Goal: Contribute content: Contribute content

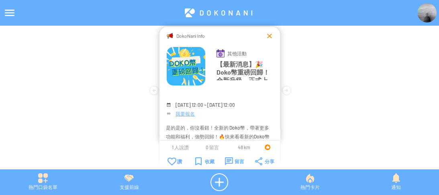
click at [270, 32] on div at bounding box center [270, 36] width 8 height 8
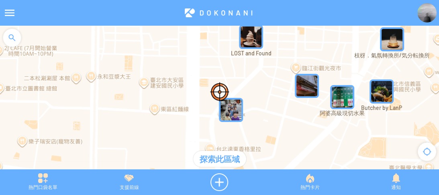
click at [15, 35] on div at bounding box center [12, 38] width 24 height 24
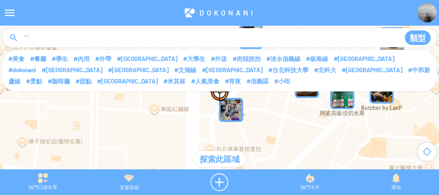
click at [46, 34] on input at bounding box center [208, 38] width 371 height 15
type input "****"
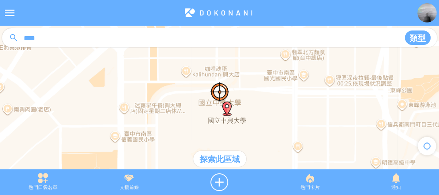
click at [210, 162] on div "探索此區域" at bounding box center [219, 159] width 53 height 16
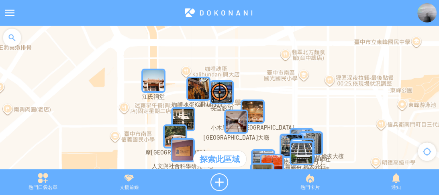
click at [152, 80] on img "dyFx77EI2xRMapIcon" at bounding box center [153, 81] width 24 height 24
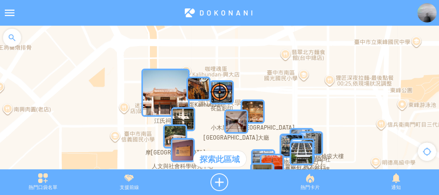
click at [152, 80] on img "dyFx77EI2xRMapIcon" at bounding box center [165, 93] width 48 height 48
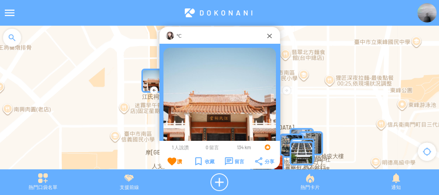
click at [173, 35] on img at bounding box center [170, 36] width 8 height 8
click at [16, 40] on div at bounding box center [12, 38] width 24 height 24
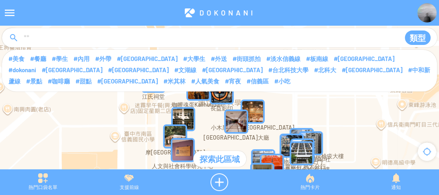
click at [65, 42] on input at bounding box center [208, 38] width 371 height 15
type input "*******"
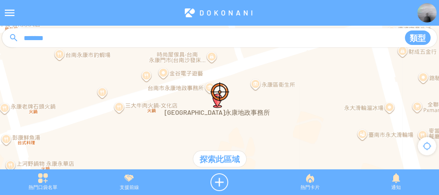
drag, startPoint x: 223, startPoint y: 66, endPoint x: 255, endPoint y: 114, distance: 58.2
click at [255, 114] on div at bounding box center [219, 102] width 439 height 152
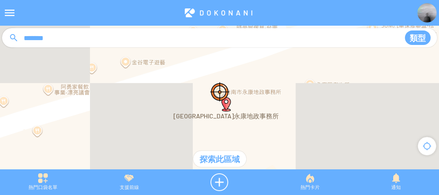
drag, startPoint x: 237, startPoint y: 87, endPoint x: 288, endPoint y: 107, distance: 55.2
click at [288, 107] on div at bounding box center [219, 102] width 439 height 152
click at [221, 182] on div at bounding box center [219, 183] width 95 height 18
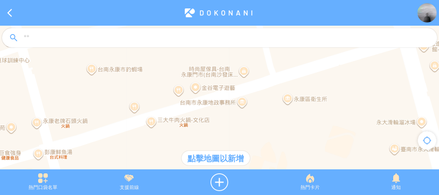
drag, startPoint x: 257, startPoint y: 95, endPoint x: 239, endPoint y: 93, distance: 18.2
click at [239, 93] on div at bounding box center [219, 102] width 439 height 152
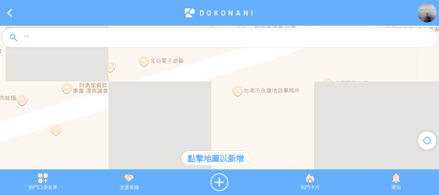
click at [234, 84] on div at bounding box center [219, 102] width 439 height 152
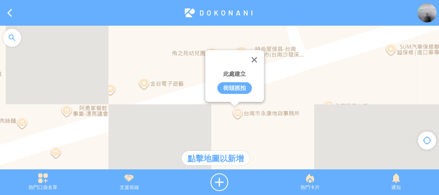
click at [235, 89] on div "街頭抓拍" at bounding box center [234, 88] width 35 height 12
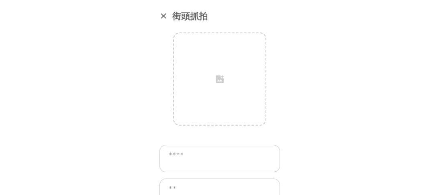
click at [209, 155] on textarea at bounding box center [219, 158] width 121 height 27
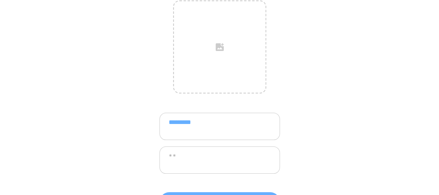
click at [206, 121] on textarea "*********" at bounding box center [219, 126] width 121 height 27
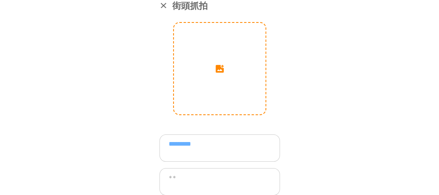
scroll to position [0, 0]
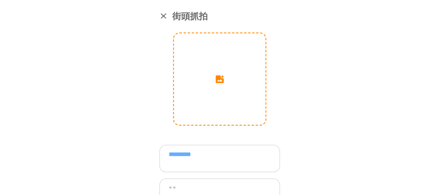
type textarea "*********"
click at [222, 74] on input "image" at bounding box center [220, 79] width 92 height 92
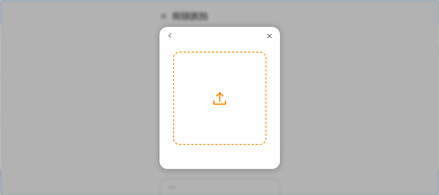
click at [220, 83] on label at bounding box center [220, 99] width 92 height 92
click at [0, 0] on input "file" at bounding box center [0, 0] width 0 height 0
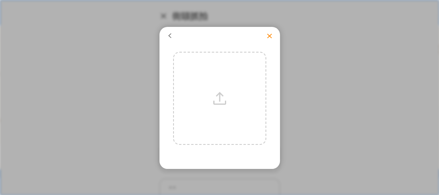
click at [266, 34] on div at bounding box center [270, 36] width 8 height 8
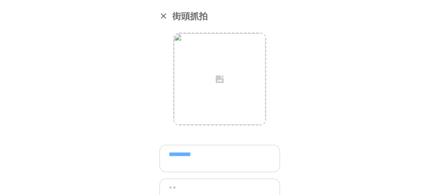
click at [161, 18] on div at bounding box center [163, 16] width 8 height 8
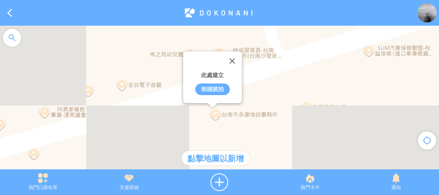
click at [280, 100] on div "此處建立 街頭抓拍" at bounding box center [219, 102] width 439 height 152
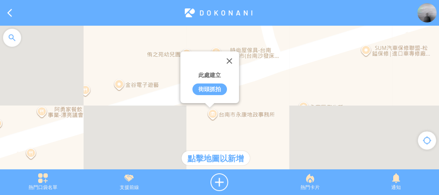
click at [300, 93] on div "此處建立 街頭抓拍" at bounding box center [219, 102] width 439 height 152
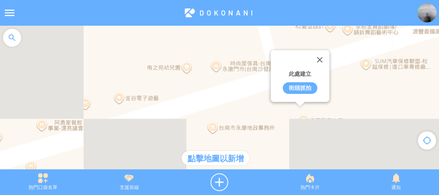
click at [301, 87] on div "街頭抓拍" at bounding box center [300, 88] width 35 height 12
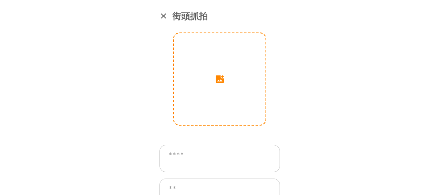
click at [211, 76] on input "image" at bounding box center [220, 79] width 92 height 92
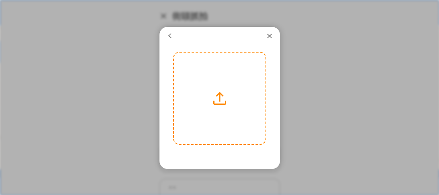
click at [217, 90] on label at bounding box center [220, 99] width 92 height 92
click at [0, 0] on input "file" at bounding box center [0, 0] width 0 height 0
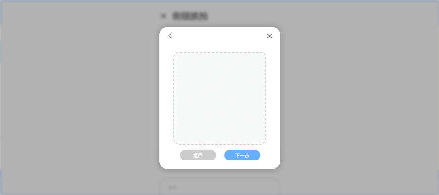
drag, startPoint x: 219, startPoint y: 112, endPoint x: 231, endPoint y: 110, distance: 12.7
click at [231, 110] on div at bounding box center [242, 99] width 137 height 92
click at [248, 156] on button "下一步" at bounding box center [242, 155] width 36 height 10
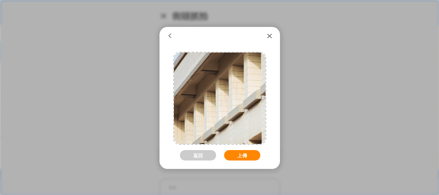
click at [242, 154] on button "上傳" at bounding box center [242, 155] width 36 height 10
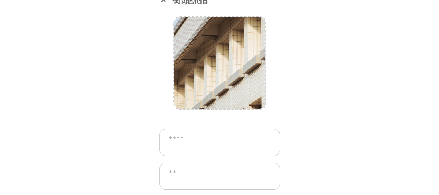
scroll to position [32, 0]
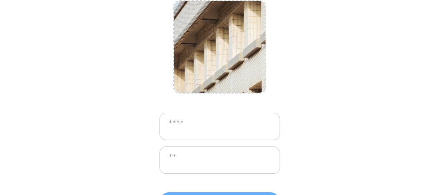
click at [213, 122] on textarea at bounding box center [219, 126] width 121 height 27
click at [202, 124] on textarea at bounding box center [219, 126] width 121 height 27
type textarea "**********"
click at [177, 163] on textarea at bounding box center [219, 160] width 121 height 27
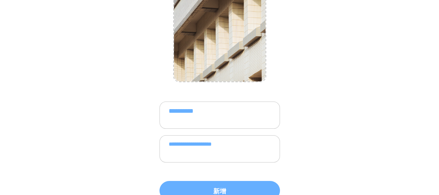
scroll to position [49, 0]
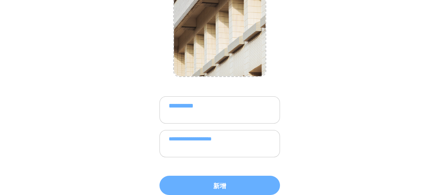
drag, startPoint x: 266, startPoint y: 138, endPoint x: 206, endPoint y: 138, distance: 59.0
click at [206, 138] on textarea "**********" at bounding box center [219, 143] width 121 height 27
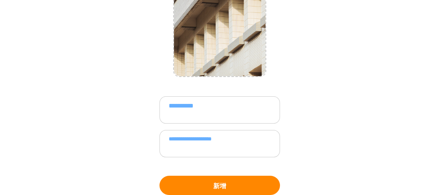
type textarea "**********"
click at [223, 181] on button "新增" at bounding box center [219, 185] width 121 height 19
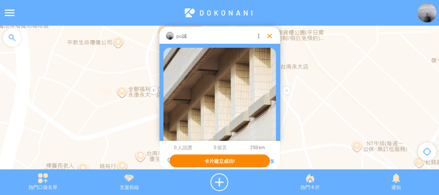
click at [271, 35] on div at bounding box center [270, 36] width 8 height 8
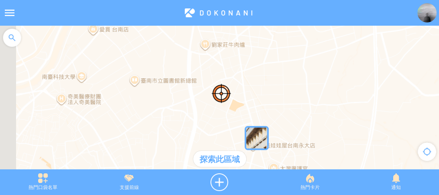
drag, startPoint x: 159, startPoint y: 77, endPoint x: 195, endPoint y: 123, distance: 58.0
click at [195, 122] on div at bounding box center [219, 102] width 439 height 152
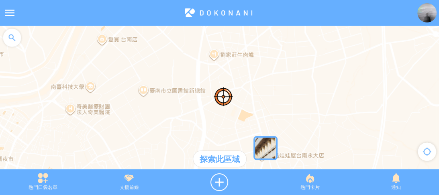
drag, startPoint x: 183, startPoint y: 100, endPoint x: 208, endPoint y: 137, distance: 45.5
click at [208, 137] on div at bounding box center [219, 102] width 439 height 152
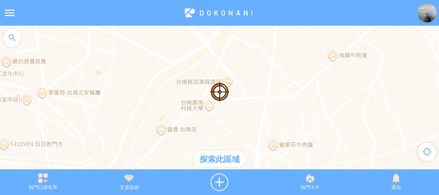
drag, startPoint x: 183, startPoint y: 87, endPoint x: 208, endPoint y: 120, distance: 41.1
click at [208, 120] on div at bounding box center [219, 102] width 439 height 152
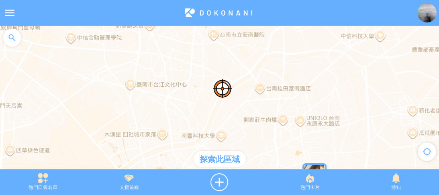
drag, startPoint x: 180, startPoint y: 76, endPoint x: 249, endPoint y: 51, distance: 73.4
click at [249, 51] on div at bounding box center [219, 102] width 439 height 152
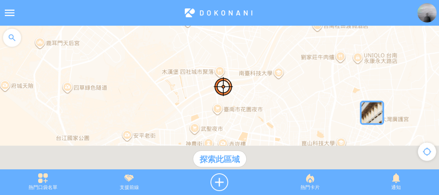
drag, startPoint x: 225, startPoint y: 102, endPoint x: 259, endPoint y: 49, distance: 63.2
click at [259, 49] on div at bounding box center [219, 102] width 439 height 152
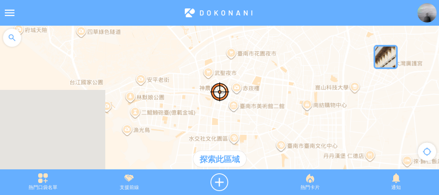
drag, startPoint x: 261, startPoint y: 105, endPoint x: 263, endPoint y: 67, distance: 38.3
click at [263, 67] on div at bounding box center [219, 102] width 439 height 152
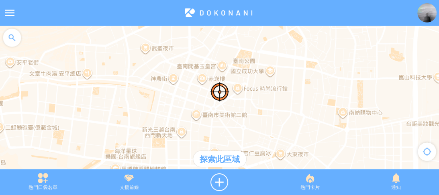
drag, startPoint x: 287, startPoint y: 94, endPoint x: 259, endPoint y: 106, distance: 31.0
click at [259, 106] on div at bounding box center [219, 102] width 439 height 152
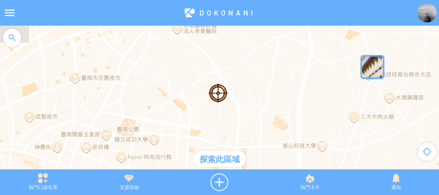
drag, startPoint x: 297, startPoint y: 92, endPoint x: 212, endPoint y: 146, distance: 100.7
click at [212, 146] on div at bounding box center [219, 102] width 439 height 152
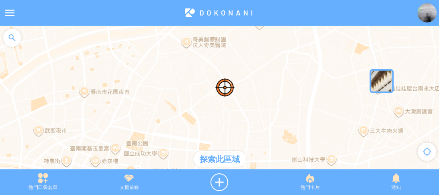
drag, startPoint x: 289, startPoint y: 78, endPoint x: 340, endPoint y: 63, distance: 53.0
click at [340, 63] on div at bounding box center [219, 102] width 439 height 152
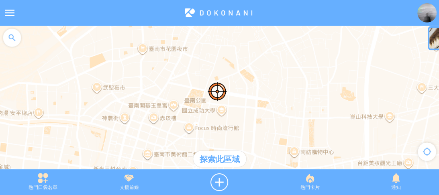
drag, startPoint x: 233, startPoint y: 69, endPoint x: 239, endPoint y: 50, distance: 20.3
click at [239, 50] on div at bounding box center [219, 102] width 439 height 152
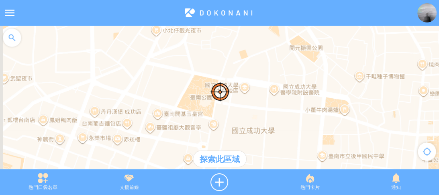
drag, startPoint x: 162, startPoint y: 64, endPoint x: 238, endPoint y: 63, distance: 75.5
click at [238, 63] on div at bounding box center [219, 102] width 439 height 152
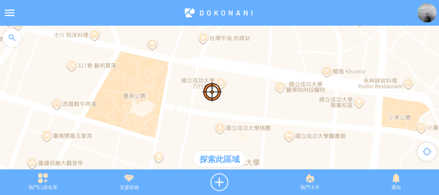
drag, startPoint x: 280, startPoint y: 117, endPoint x: 233, endPoint y: 116, distance: 47.0
click at [233, 116] on div at bounding box center [219, 102] width 439 height 152
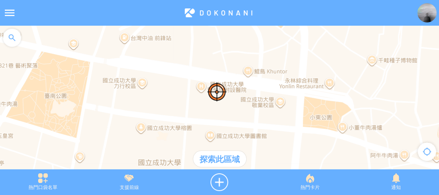
drag, startPoint x: 315, startPoint y: 116, endPoint x: 269, endPoint y: 120, distance: 46.4
click at [269, 120] on div at bounding box center [219, 102] width 439 height 152
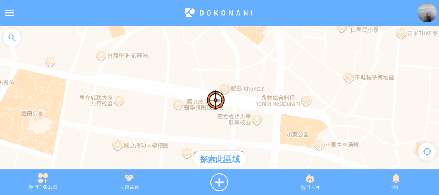
drag, startPoint x: 328, startPoint y: 69, endPoint x: 294, endPoint y: 127, distance: 67.2
click at [297, 140] on div at bounding box center [219, 102] width 439 height 152
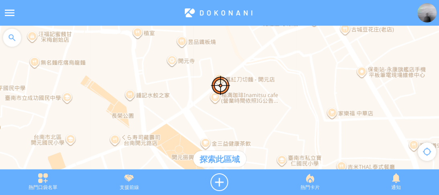
drag, startPoint x: 287, startPoint y: 88, endPoint x: 289, endPoint y: 61, distance: 27.0
click at [288, 63] on div at bounding box center [219, 102] width 439 height 152
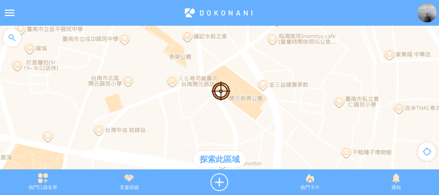
drag, startPoint x: 294, startPoint y: 108, endPoint x: 350, endPoint y: 78, distance: 64.0
click at [350, 78] on div at bounding box center [219, 102] width 439 height 152
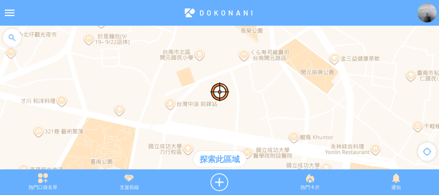
drag, startPoint x: 151, startPoint y: 127, endPoint x: 214, endPoint y: 101, distance: 67.7
click at [214, 101] on div at bounding box center [219, 102] width 439 height 152
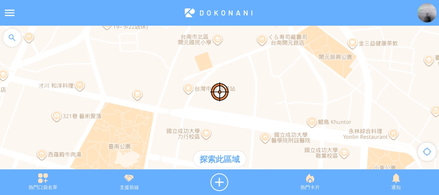
drag, startPoint x: 201, startPoint y: 127, endPoint x: 215, endPoint y: 114, distance: 19.6
click at [215, 114] on div at bounding box center [219, 102] width 439 height 152
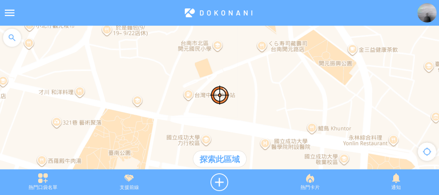
drag, startPoint x: 221, startPoint y: 82, endPoint x: 221, endPoint y: 90, distance: 7.6
click at [221, 90] on div at bounding box center [219, 102] width 439 height 152
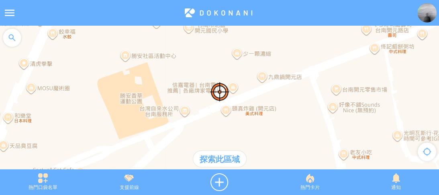
drag, startPoint x: 249, startPoint y: 82, endPoint x: 225, endPoint y: 103, distance: 31.9
click at [225, 103] on div at bounding box center [219, 102] width 439 height 152
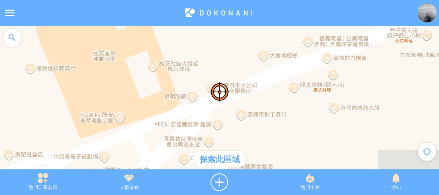
drag, startPoint x: 212, startPoint y: 120, endPoint x: 294, endPoint y: 73, distance: 94.8
click at [294, 73] on div at bounding box center [219, 102] width 439 height 152
click at [217, 178] on div at bounding box center [219, 183] width 95 height 18
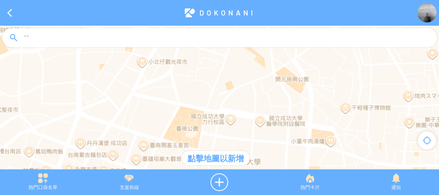
drag, startPoint x: 222, startPoint y: 122, endPoint x: 236, endPoint y: 111, distance: 17.8
click at [236, 111] on div at bounding box center [219, 102] width 439 height 152
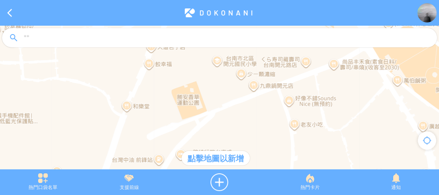
drag, startPoint x: 223, startPoint y: 117, endPoint x: 206, endPoint y: 145, distance: 33.1
click at [206, 145] on div at bounding box center [219, 102] width 439 height 152
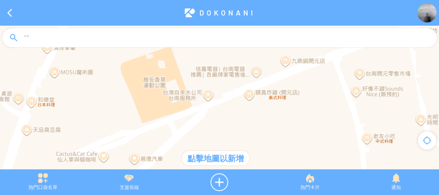
drag, startPoint x: 235, startPoint y: 122, endPoint x: 286, endPoint y: 76, distance: 69.1
click at [302, 67] on div at bounding box center [219, 102] width 439 height 152
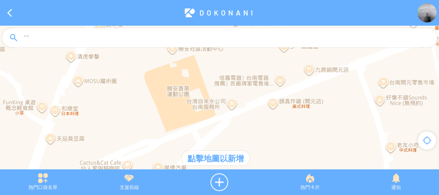
drag, startPoint x: 219, startPoint y: 118, endPoint x: 235, endPoint y: 129, distance: 18.9
click at [225, 143] on div at bounding box center [219, 102] width 439 height 152
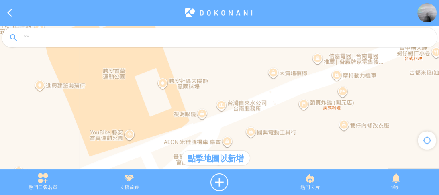
click at [223, 120] on div at bounding box center [219, 102] width 439 height 152
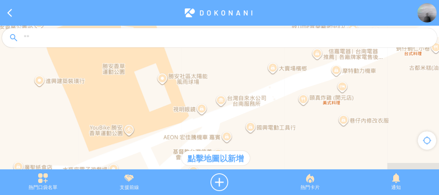
click at [222, 108] on div at bounding box center [219, 102] width 439 height 152
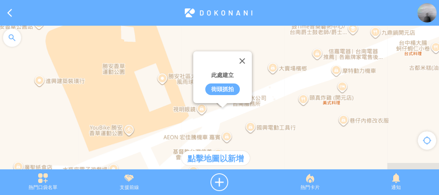
click at [220, 87] on div "街頭抓拍" at bounding box center [222, 90] width 35 height 12
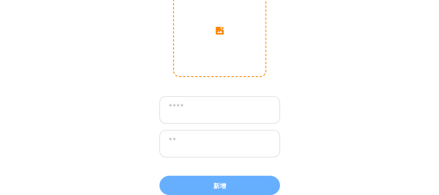
click at [207, 44] on input "image" at bounding box center [220, 31] width 92 height 92
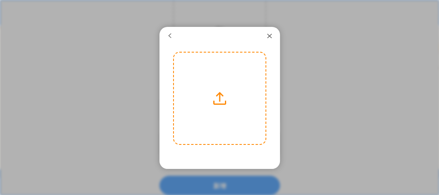
click at [208, 99] on label at bounding box center [220, 99] width 92 height 92
click at [0, 0] on input "file" at bounding box center [0, 0] width 0 height 0
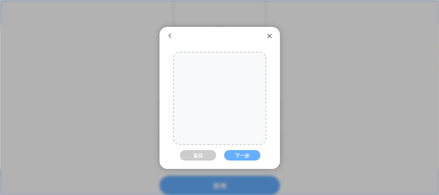
drag, startPoint x: 212, startPoint y: 109, endPoint x: 269, endPoint y: 109, distance: 57.0
click at [269, 109] on div "返回 下一步 返回 上傳" at bounding box center [219, 149] width 121 height 195
drag, startPoint x: 221, startPoint y: 113, endPoint x: 137, endPoint y: 114, distance: 84.4
click at [138, 0] on article "**********" at bounding box center [219, 0] width 439 height 0
drag, startPoint x: 202, startPoint y: 115, endPoint x: 270, endPoint y: 86, distance: 74.5
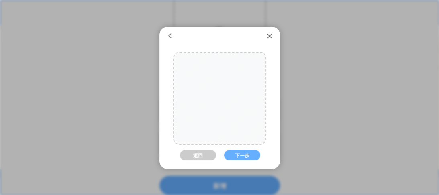
click at [270, 86] on div "返回 下一步 返回 上傳" at bounding box center [219, 149] width 121 height 195
click at [241, 151] on button "下一步" at bounding box center [242, 155] width 36 height 10
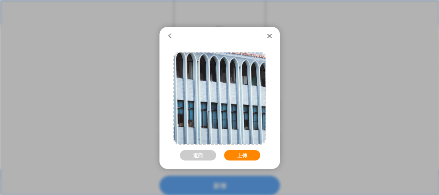
click at [246, 153] on button "上傳" at bounding box center [242, 155] width 36 height 10
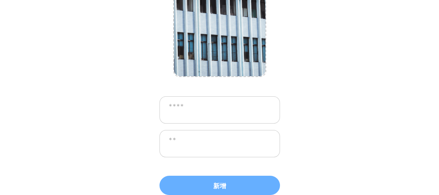
click at [212, 110] on textarea at bounding box center [219, 109] width 121 height 27
drag, startPoint x: 344, startPoint y: 64, endPoint x: 335, endPoint y: 88, distance: 25.4
click at [335, 88] on div "**********" at bounding box center [219, 97] width 439 height 195
click at [236, 107] on textarea at bounding box center [219, 109] width 121 height 27
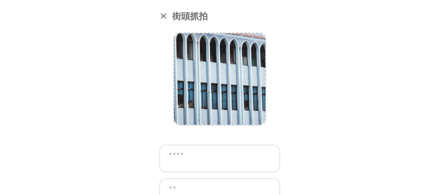
scroll to position [49, 0]
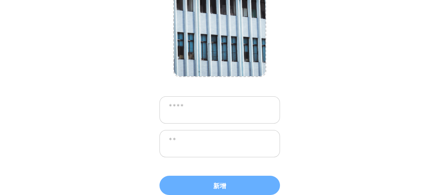
click at [202, 110] on textarea at bounding box center [219, 109] width 121 height 27
type textarea "**********"
click at [196, 144] on textarea at bounding box center [219, 143] width 121 height 27
paste textarea "**********"
click at [167, 141] on textarea "**********" at bounding box center [219, 143] width 121 height 27
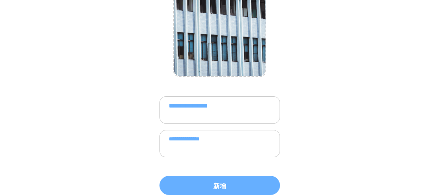
drag, startPoint x: 170, startPoint y: 105, endPoint x: 247, endPoint y: 107, distance: 77.5
click at [247, 107] on textarea "**********" at bounding box center [219, 109] width 121 height 27
click at [172, 141] on textarea "**********" at bounding box center [219, 143] width 121 height 27
paste textarea "**********"
drag, startPoint x: 239, startPoint y: 137, endPoint x: 194, endPoint y: 157, distance: 50.0
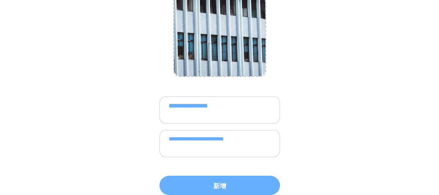
click at [194, 157] on div "**********" at bounding box center [219, 142] width 121 height 106
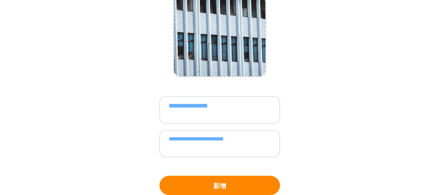
type textarea "**********"
click at [225, 182] on button "新增" at bounding box center [219, 185] width 121 height 19
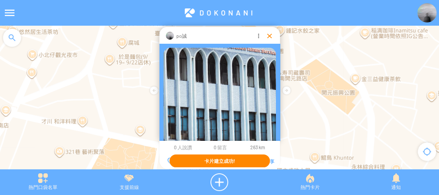
click at [271, 37] on div at bounding box center [270, 36] width 8 height 8
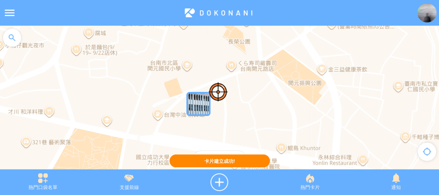
drag, startPoint x: 277, startPoint y: 90, endPoint x: 247, endPoint y: 77, distance: 32.9
click at [243, 75] on div at bounding box center [219, 102] width 439 height 152
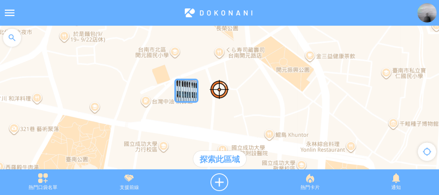
drag, startPoint x: 276, startPoint y: 98, endPoint x: 267, endPoint y: 66, distance: 33.2
click at [267, 66] on div at bounding box center [219, 102] width 439 height 152
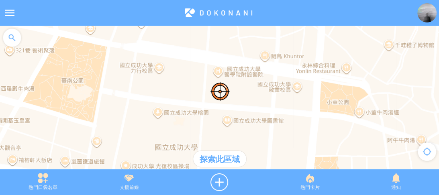
drag, startPoint x: 270, startPoint y: 90, endPoint x: 281, endPoint y: 61, distance: 30.8
click at [281, 61] on div at bounding box center [219, 102] width 439 height 152
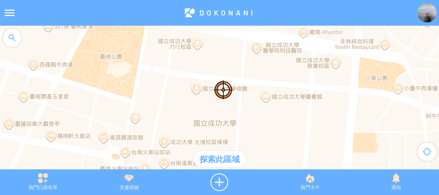
drag, startPoint x: 253, startPoint y: 115, endPoint x: 297, endPoint y: 92, distance: 49.6
click at [297, 92] on div at bounding box center [219, 102] width 439 height 152
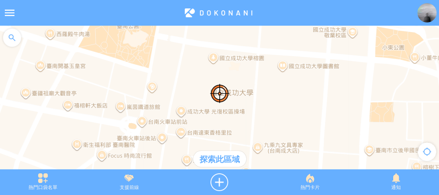
drag, startPoint x: 291, startPoint y: 121, endPoint x: 299, endPoint y: 122, distance: 8.0
click at [299, 122] on div at bounding box center [219, 102] width 439 height 152
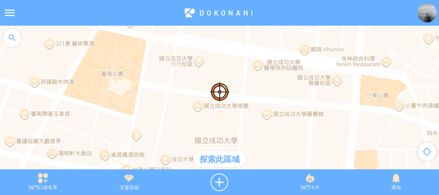
drag, startPoint x: 175, startPoint y: 123, endPoint x: 162, endPoint y: 143, distance: 23.4
click at [162, 143] on div at bounding box center [219, 102] width 439 height 152
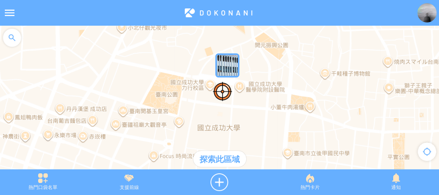
drag, startPoint x: 186, startPoint y: 112, endPoint x: 218, endPoint y: 97, distance: 35.4
click at [218, 98] on div at bounding box center [219, 102] width 439 height 152
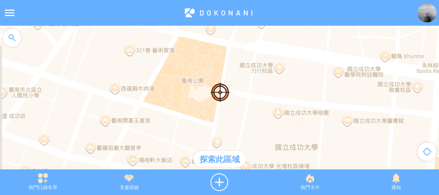
drag, startPoint x: 207, startPoint y: 89, endPoint x: 253, endPoint y: 84, distance: 46.0
click at [253, 84] on div at bounding box center [219, 102] width 439 height 152
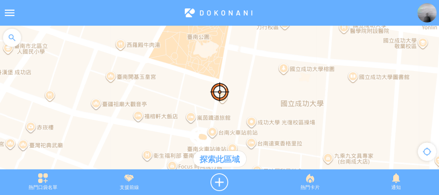
drag, startPoint x: 238, startPoint y: 111, endPoint x: 244, endPoint y: 66, distance: 45.7
click at [244, 66] on div at bounding box center [219, 102] width 439 height 152
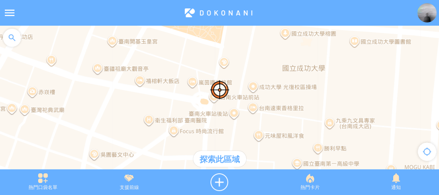
drag, startPoint x: 239, startPoint y: 108, endPoint x: 241, endPoint y: 66, distance: 41.8
click at [241, 66] on div at bounding box center [219, 102] width 439 height 152
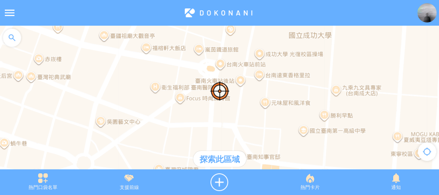
drag, startPoint x: 235, startPoint y: 118, endPoint x: 243, endPoint y: 87, distance: 31.9
click at [243, 87] on div at bounding box center [219, 102] width 439 height 152
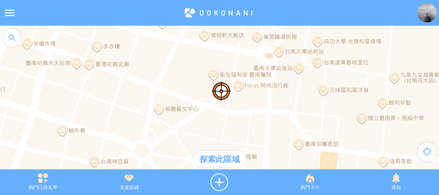
drag, startPoint x: 230, startPoint y: 133, endPoint x: 292, endPoint y: 115, distance: 64.4
click at [292, 115] on div at bounding box center [219, 102] width 439 height 152
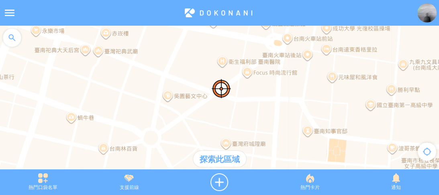
drag, startPoint x: 244, startPoint y: 133, endPoint x: 254, endPoint y: 119, distance: 17.0
click at [254, 119] on div at bounding box center [219, 102] width 439 height 152
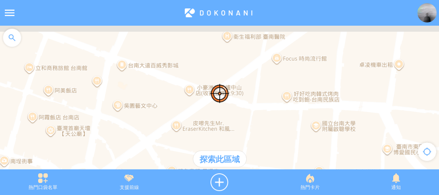
drag, startPoint x: 227, startPoint y: 87, endPoint x: 230, endPoint y: 100, distance: 12.7
click at [230, 100] on div at bounding box center [219, 102] width 439 height 152
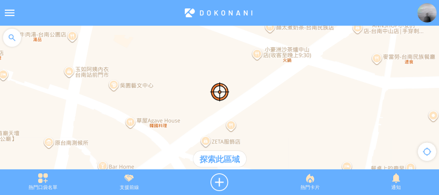
drag, startPoint x: 228, startPoint y: 110, endPoint x: 313, endPoint y: 41, distance: 109.6
click at [313, 41] on div at bounding box center [219, 102] width 439 height 152
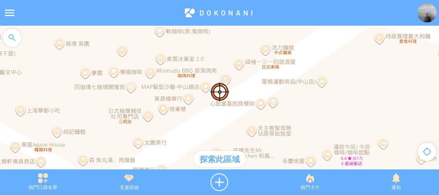
drag, startPoint x: 233, startPoint y: 103, endPoint x: 257, endPoint y: 85, distance: 30.2
click at [257, 85] on div at bounding box center [219, 102] width 439 height 152
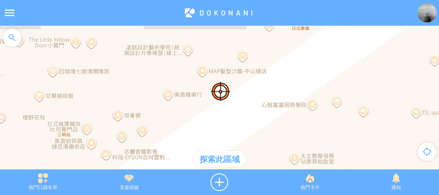
drag, startPoint x: 250, startPoint y: 76, endPoint x: 302, endPoint y: 53, distance: 57.0
click at [302, 53] on div at bounding box center [219, 102] width 439 height 152
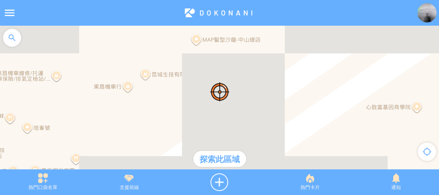
drag, startPoint x: 237, startPoint y: 89, endPoint x: 238, endPoint y: 103, distance: 13.7
click at [234, 104] on div at bounding box center [219, 102] width 439 height 152
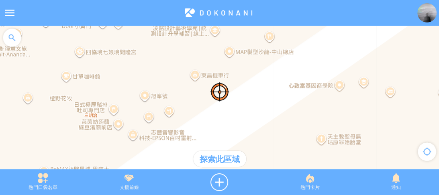
drag, startPoint x: 252, startPoint y: 93, endPoint x: 255, endPoint y: 88, distance: 5.8
click at [255, 88] on div at bounding box center [219, 102] width 439 height 152
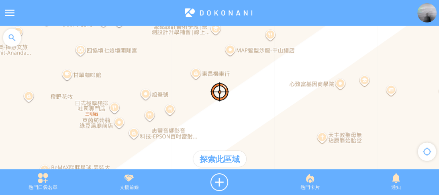
click at [16, 35] on div at bounding box center [12, 38] width 24 height 24
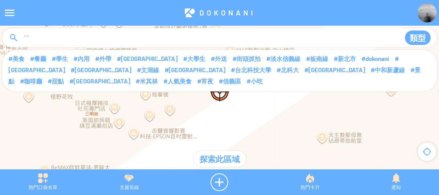
click at [85, 43] on input at bounding box center [208, 38] width 371 height 15
type input "*******"
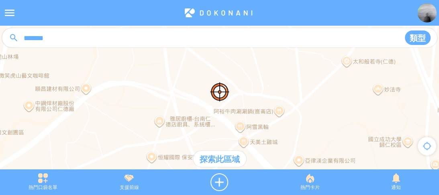
drag, startPoint x: 173, startPoint y: 97, endPoint x: 172, endPoint y: 71, distance: 25.7
click at [172, 71] on div at bounding box center [219, 102] width 439 height 152
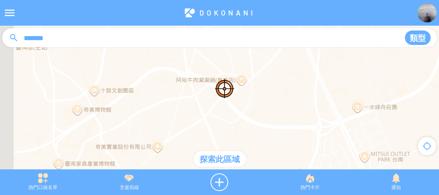
drag, startPoint x: 164, startPoint y: 104, endPoint x: 196, endPoint y: 77, distance: 41.6
click at [196, 77] on div at bounding box center [219, 102] width 439 height 152
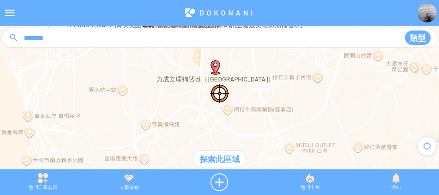
drag, startPoint x: 206, startPoint y: 122, endPoint x: 206, endPoint y: 130, distance: 8.0
click at [206, 127] on div at bounding box center [219, 102] width 439 height 152
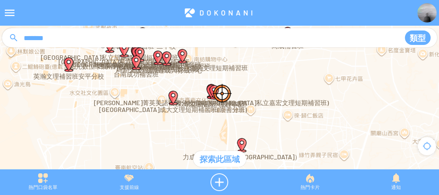
drag, startPoint x: 212, startPoint y: 90, endPoint x: 243, endPoint y: 134, distance: 53.7
click at [243, 134] on div at bounding box center [219, 102] width 439 height 152
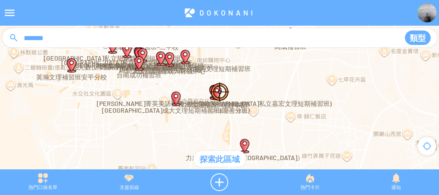
drag, startPoint x: 217, startPoint y: 76, endPoint x: 249, endPoint y: 119, distance: 53.4
click at [249, 119] on div at bounding box center [219, 102] width 439 height 152
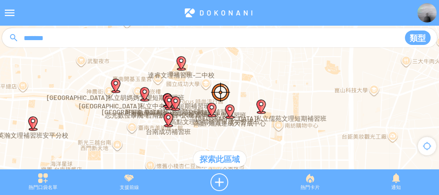
drag, startPoint x: 174, startPoint y: 89, endPoint x: 208, endPoint y: 94, distance: 34.5
click at [208, 94] on div at bounding box center [219, 102] width 439 height 152
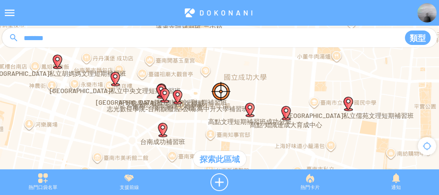
drag, startPoint x: 192, startPoint y: 100, endPoint x: 235, endPoint y: 85, distance: 44.7
click at [235, 85] on div at bounding box center [219, 102] width 439 height 152
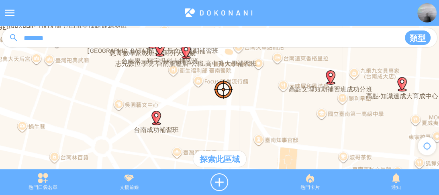
drag, startPoint x: 178, startPoint y: 129, endPoint x: 207, endPoint y: 105, distance: 37.5
click at [206, 106] on div at bounding box center [219, 102] width 439 height 152
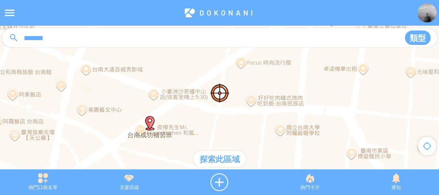
drag, startPoint x: 182, startPoint y: 109, endPoint x: 184, endPoint y: 130, distance: 20.6
click at [184, 130] on div at bounding box center [219, 102] width 439 height 152
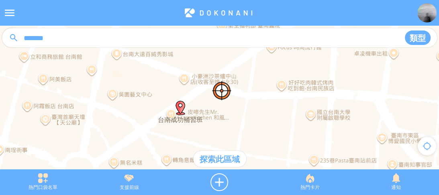
drag, startPoint x: 188, startPoint y: 110, endPoint x: 215, endPoint y: 95, distance: 30.7
click at [219, 92] on div at bounding box center [219, 102] width 439 height 152
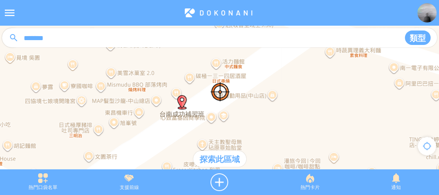
drag, startPoint x: 181, startPoint y: 91, endPoint x: 225, endPoint y: 116, distance: 50.7
click at [227, 116] on div at bounding box center [219, 102] width 439 height 152
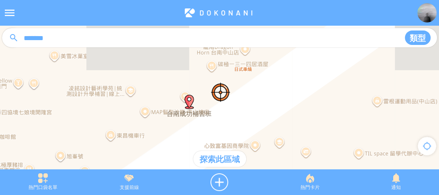
drag, startPoint x: 186, startPoint y: 99, endPoint x: 227, endPoint y: 111, distance: 43.2
click at [227, 113] on div at bounding box center [219, 102] width 439 height 152
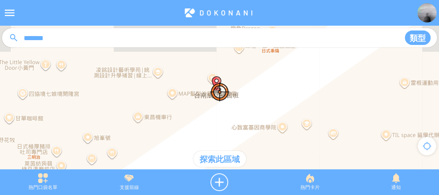
drag, startPoint x: 249, startPoint y: 106, endPoint x: 257, endPoint y: 100, distance: 10.7
click at [257, 100] on div at bounding box center [219, 102] width 439 height 152
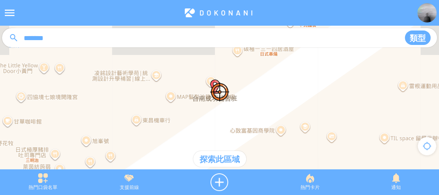
drag, startPoint x: 255, startPoint y: 92, endPoint x: 254, endPoint y: 96, distance: 4.3
click at [254, 96] on div at bounding box center [219, 102] width 439 height 152
click at [222, 180] on div at bounding box center [219, 183] width 95 height 18
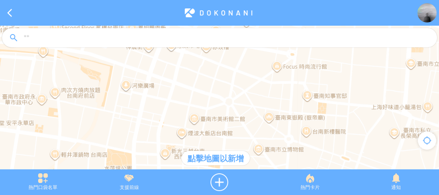
drag, startPoint x: 195, startPoint y: 105, endPoint x: 231, endPoint y: 86, distance: 40.6
click at [231, 86] on div at bounding box center [219, 102] width 439 height 152
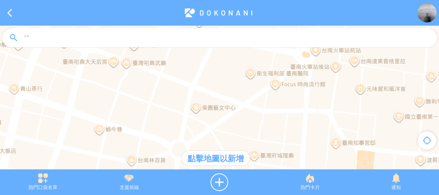
drag, startPoint x: 266, startPoint y: 90, endPoint x: 203, endPoint y: 132, distance: 75.3
click at [203, 132] on div at bounding box center [219, 102] width 439 height 152
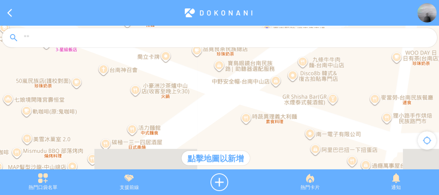
drag, startPoint x: 225, startPoint y: 101, endPoint x: 280, endPoint y: 57, distance: 70.3
click at [293, 0] on article "**********" at bounding box center [219, 0] width 439 height 0
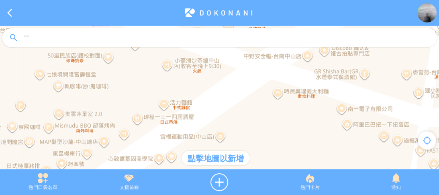
drag, startPoint x: 209, startPoint y: 112, endPoint x: 261, endPoint y: 79, distance: 61.4
click at [261, 79] on div at bounding box center [219, 102] width 439 height 152
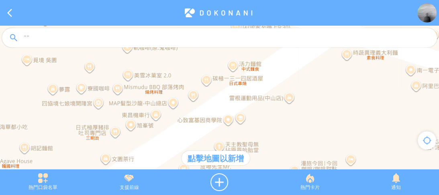
drag, startPoint x: 171, startPoint y: 126, endPoint x: 207, endPoint y: 108, distance: 40.4
click at [207, 108] on div at bounding box center [219, 102] width 439 height 152
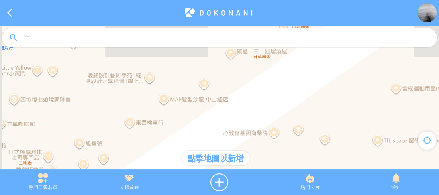
drag, startPoint x: 184, startPoint y: 116, endPoint x: 213, endPoint y: 106, distance: 30.1
click at [213, 106] on div at bounding box center [219, 102] width 439 height 152
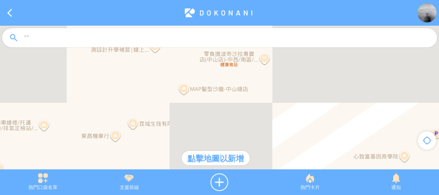
drag, startPoint x: 207, startPoint y: 109, endPoint x: 188, endPoint y: 141, distance: 37.1
click at [188, 141] on div at bounding box center [219, 102] width 439 height 152
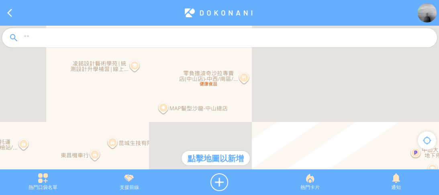
drag, startPoint x: 246, startPoint y: 115, endPoint x: 222, endPoint y: 140, distance: 34.7
click at [222, 140] on div at bounding box center [219, 102] width 439 height 152
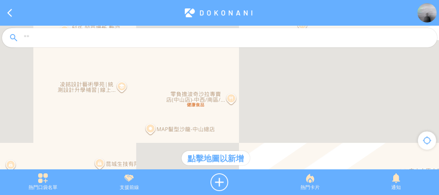
drag, startPoint x: 238, startPoint y: 126, endPoint x: 236, endPoint y: 130, distance: 4.5
click at [236, 130] on div at bounding box center [219, 102] width 439 height 152
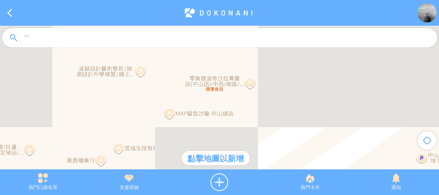
drag, startPoint x: 212, startPoint y: 114, endPoint x: 240, endPoint y: 102, distance: 30.3
click at [240, 102] on div at bounding box center [219, 102] width 439 height 152
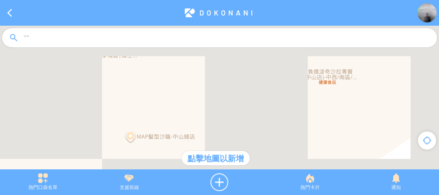
drag, startPoint x: 203, startPoint y: 97, endPoint x: 222, endPoint y: 114, distance: 25.3
click at [222, 114] on div at bounding box center [219, 102] width 439 height 152
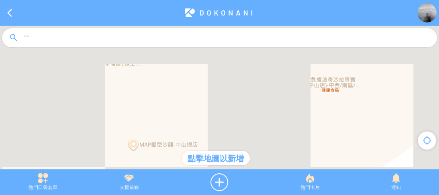
click at [267, 105] on div at bounding box center [219, 102] width 439 height 152
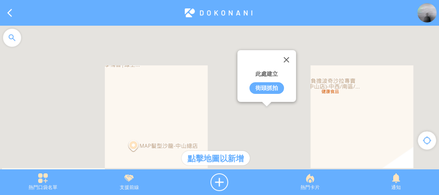
click at [267, 87] on div "街頭抓拍" at bounding box center [266, 88] width 35 height 12
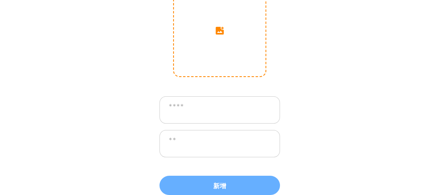
click at [220, 53] on input "image" at bounding box center [220, 31] width 92 height 92
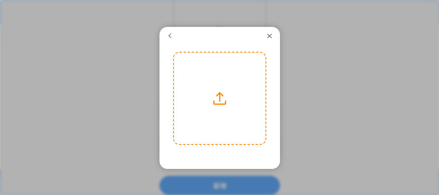
click at [216, 101] on label at bounding box center [220, 99] width 92 height 92
click at [0, 0] on input "file" at bounding box center [0, 0] width 0 height 0
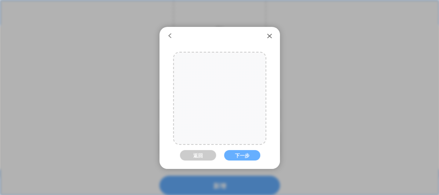
drag, startPoint x: 225, startPoint y: 118, endPoint x: 222, endPoint y: 141, distance: 22.7
click at [222, 151] on div "返回 下一步" at bounding box center [219, 149] width 93 height 195
drag, startPoint x: 226, startPoint y: 119, endPoint x: 202, endPoint y: 137, distance: 29.7
click at [202, 137] on div at bounding box center [220, 120] width 92 height 137
click at [239, 155] on button "下一步" at bounding box center [242, 155] width 36 height 10
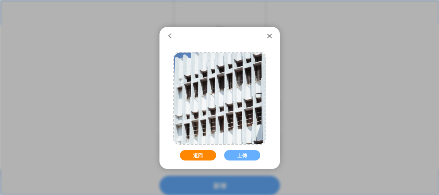
click at [193, 151] on button "返回" at bounding box center [198, 155] width 36 height 10
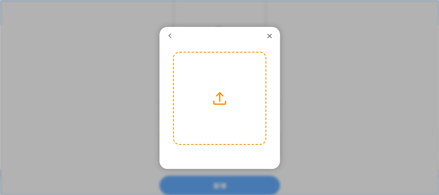
click at [220, 114] on label at bounding box center [220, 99] width 92 height 92
click at [0, 0] on input "file" at bounding box center [0, 0] width 0 height 0
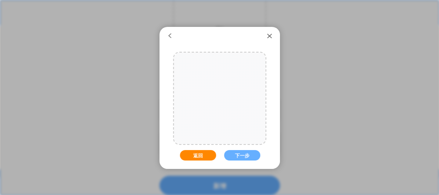
drag, startPoint x: 219, startPoint y: 105, endPoint x: 181, endPoint y: 153, distance: 61.5
click at [181, 144] on div "返回 下一步" at bounding box center [220, 99] width 92 height 92
drag, startPoint x: 239, startPoint y: 129, endPoint x: 222, endPoint y: 154, distance: 30.9
click at [222, 154] on div "返回 下一步" at bounding box center [219, 149] width 93 height 195
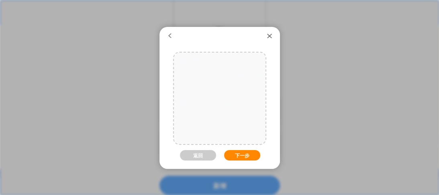
click at [246, 152] on button "下一步" at bounding box center [242, 155] width 36 height 10
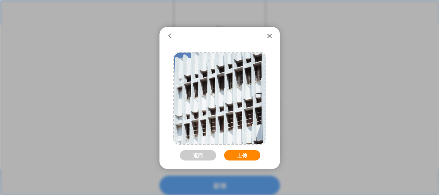
click at [238, 152] on button "上傳" at bounding box center [242, 155] width 36 height 10
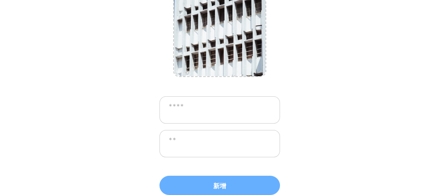
click at [212, 109] on textarea at bounding box center [219, 109] width 121 height 27
type textarea "**********"
click at [216, 143] on textarea at bounding box center [219, 143] width 121 height 27
paste textarea "**********"
drag, startPoint x: 201, startPoint y: 106, endPoint x: 166, endPoint y: 106, distance: 34.5
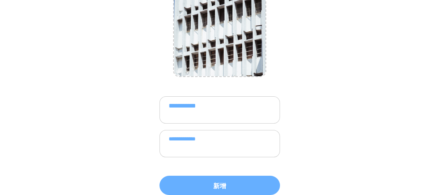
click at [166, 106] on textarea "**********" at bounding box center [219, 109] width 121 height 27
click at [186, 106] on textarea "**********" at bounding box center [219, 109] width 121 height 27
drag, startPoint x: 166, startPoint y: 105, endPoint x: 214, endPoint y: 108, distance: 47.9
click at [214, 108] on textarea "**********" at bounding box center [219, 109] width 121 height 27
click at [165, 138] on textarea "**********" at bounding box center [219, 143] width 121 height 27
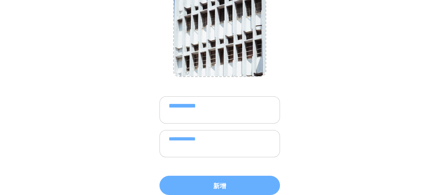
paste textarea "*******"
click at [170, 141] on textarea "**********" at bounding box center [219, 143] width 121 height 27
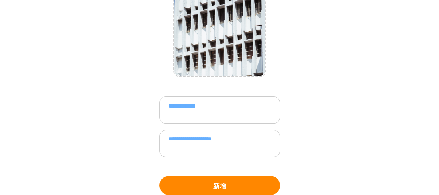
type textarea "**********"
click at [212, 183] on button "新增" at bounding box center [219, 185] width 121 height 19
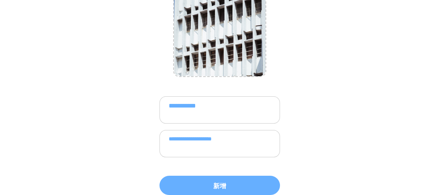
click at [266, 140] on textarea "**********" at bounding box center [219, 143] width 121 height 27
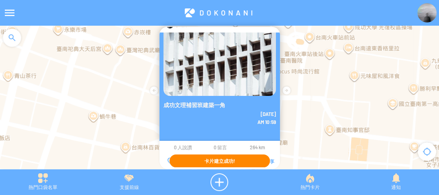
scroll to position [16, 0]
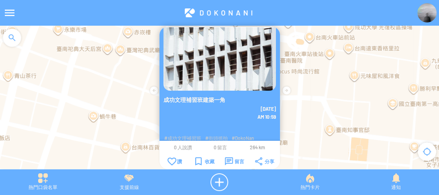
click at [246, 135] on span "#DokoNan" at bounding box center [243, 138] width 22 height 6
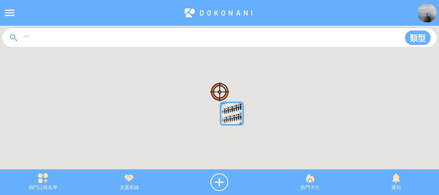
click at [235, 116] on div at bounding box center [219, 102] width 439 height 152
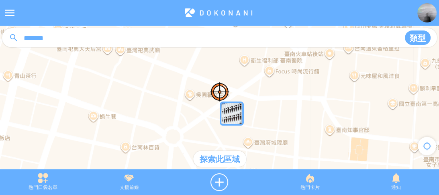
click at [229, 114] on img "lHORfO4sNcjMapIcon" at bounding box center [232, 114] width 24 height 24
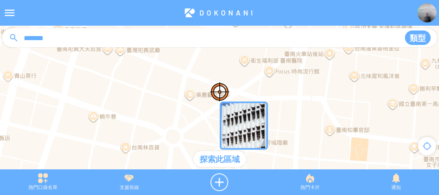
click at [234, 0] on article "**********" at bounding box center [219, 0] width 439 height 0
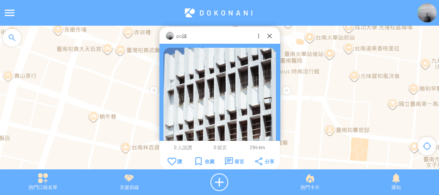
click at [252, 37] on div "po誠" at bounding box center [214, 36] width 80 height 8
click at [256, 37] on div at bounding box center [258, 36] width 8 height 8
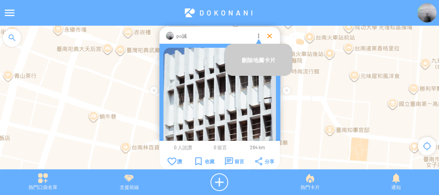
click at [268, 35] on div at bounding box center [270, 36] width 8 height 8
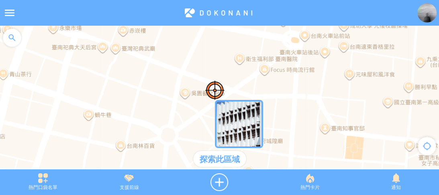
drag, startPoint x: 284, startPoint y: 114, endPoint x: 246, endPoint y: 90, distance: 44.9
click at [244, 90] on div at bounding box center [219, 102] width 439 height 152
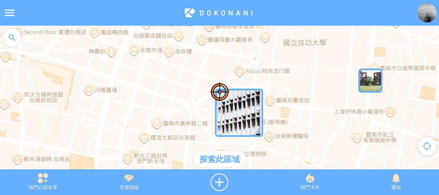
drag, startPoint x: 267, startPoint y: 116, endPoint x: 231, endPoint y: 95, distance: 42.2
click at [231, 95] on div at bounding box center [219, 102] width 439 height 152
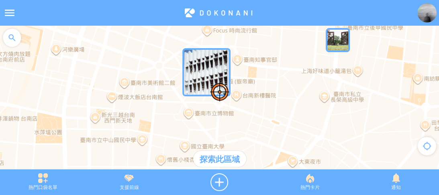
drag, startPoint x: 267, startPoint y: 109, endPoint x: 273, endPoint y: 92, distance: 18.4
click at [273, 92] on div at bounding box center [219, 102] width 439 height 152
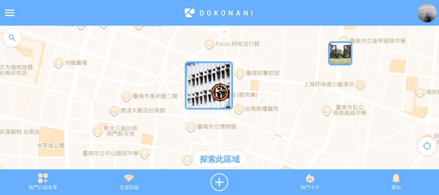
drag, startPoint x: 259, startPoint y: 104, endPoint x: 262, endPoint y: 115, distance: 11.6
click at [262, 115] on div at bounding box center [219, 102] width 439 height 152
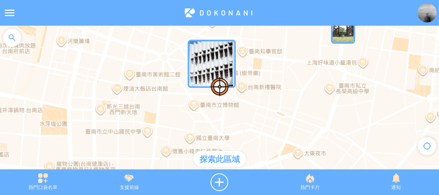
drag, startPoint x: 237, startPoint y: 96, endPoint x: 239, endPoint y: 56, distance: 40.2
click at [239, 56] on div at bounding box center [219, 102] width 439 height 152
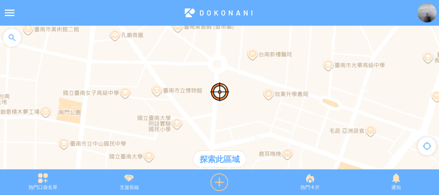
click at [218, 180] on div at bounding box center [219, 183] width 95 height 18
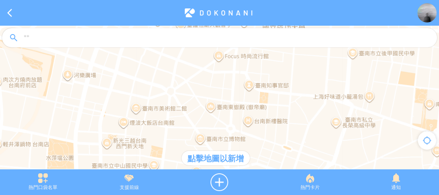
drag, startPoint x: 219, startPoint y: 88, endPoint x: 244, endPoint y: 138, distance: 55.7
click at [244, 138] on div at bounding box center [219, 102] width 439 height 152
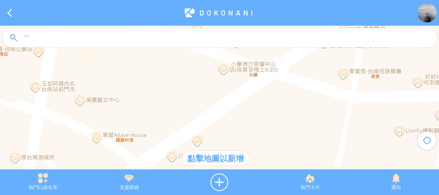
drag, startPoint x: 257, startPoint y: 85, endPoint x: 224, endPoint y: 138, distance: 62.6
click at [224, 138] on div at bounding box center [219, 102] width 439 height 152
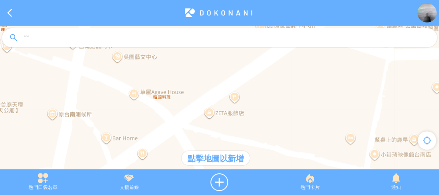
drag, startPoint x: 233, startPoint y: 119, endPoint x: 288, endPoint y: 51, distance: 87.6
click at [288, 0] on article "**********" at bounding box center [219, 0] width 439 height 0
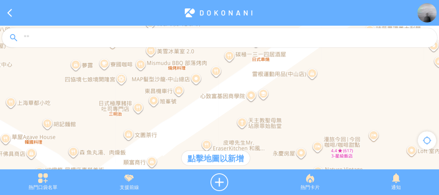
drag, startPoint x: 207, startPoint y: 102, endPoint x: 192, endPoint y: 138, distance: 39.4
click at [192, 138] on div at bounding box center [219, 102] width 439 height 152
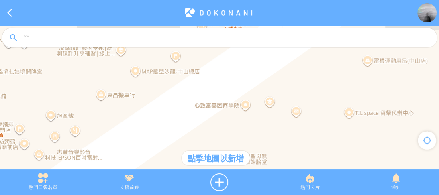
drag, startPoint x: 268, startPoint y: 97, endPoint x: 246, endPoint y: 115, distance: 28.2
click at [246, 115] on div at bounding box center [219, 102] width 439 height 152
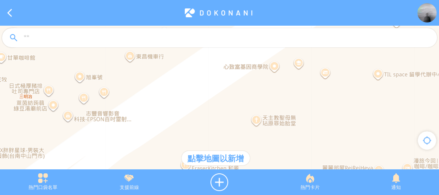
drag, startPoint x: 223, startPoint y: 116, endPoint x: 263, endPoint y: 69, distance: 61.8
click at [263, 69] on div at bounding box center [219, 102] width 439 height 152
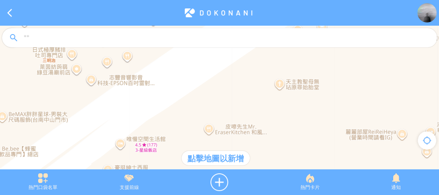
drag, startPoint x: 236, startPoint y: 118, endPoint x: 257, endPoint y: 82, distance: 41.2
click at [257, 82] on div at bounding box center [219, 102] width 439 height 152
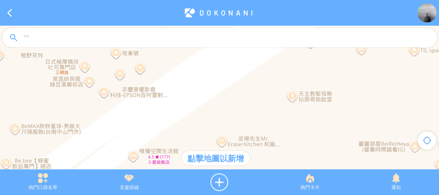
drag, startPoint x: 198, startPoint y: 104, endPoint x: 212, endPoint y: 114, distance: 17.8
click at [212, 114] on div at bounding box center [219, 102] width 439 height 152
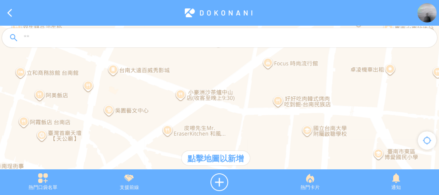
drag, startPoint x: 241, startPoint y: 89, endPoint x: 247, endPoint y: 80, distance: 11.0
click at [247, 80] on div at bounding box center [219, 102] width 439 height 152
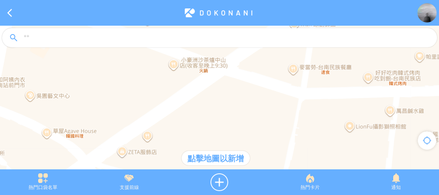
drag, startPoint x: 218, startPoint y: 94, endPoint x: 253, endPoint y: 58, distance: 50.3
click at [253, 0] on article "**********" at bounding box center [219, 0] width 439 height 0
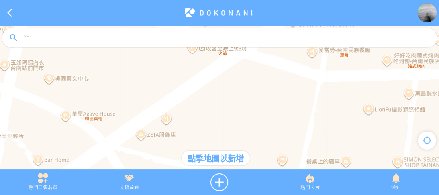
drag, startPoint x: 197, startPoint y: 109, endPoint x: 230, endPoint y: 86, distance: 40.3
click at [230, 86] on div at bounding box center [219, 102] width 439 height 152
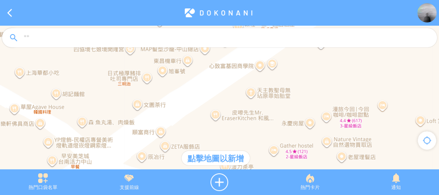
drag, startPoint x: 182, startPoint y: 97, endPoint x: 192, endPoint y: 114, distance: 19.6
click at [192, 114] on div at bounding box center [219, 102] width 439 height 152
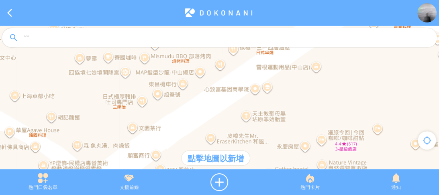
drag, startPoint x: 200, startPoint y: 100, endPoint x: 195, endPoint y: 124, distance: 23.8
click at [195, 124] on div at bounding box center [219, 102] width 439 height 152
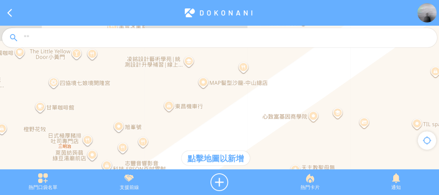
drag, startPoint x: 196, startPoint y: 92, endPoint x: 197, endPoint y: 133, distance: 41.4
click at [197, 133] on div at bounding box center [219, 102] width 439 height 152
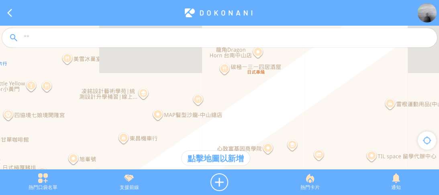
drag, startPoint x: 230, startPoint y: 116, endPoint x: 185, endPoint y: 149, distance: 55.8
click at [185, 149] on div at bounding box center [219, 102] width 439 height 152
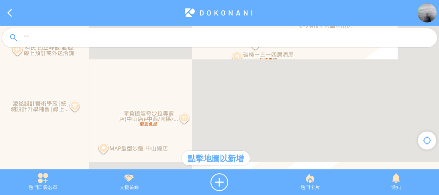
drag, startPoint x: 225, startPoint y: 83, endPoint x: 218, endPoint y: 116, distance: 34.6
click at [218, 116] on div at bounding box center [219, 102] width 439 height 152
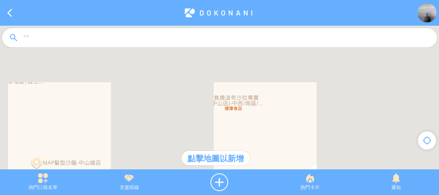
drag, startPoint x: 204, startPoint y: 127, endPoint x: 260, endPoint y: 56, distance: 90.6
click at [260, 0] on article "**********" at bounding box center [219, 0] width 439 height 0
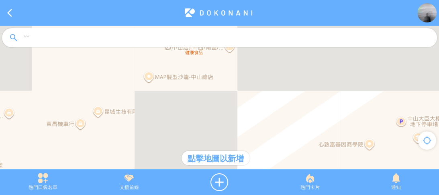
drag, startPoint x: 238, startPoint y: 122, endPoint x: 243, endPoint y: 71, distance: 51.3
click at [243, 71] on div at bounding box center [219, 102] width 439 height 152
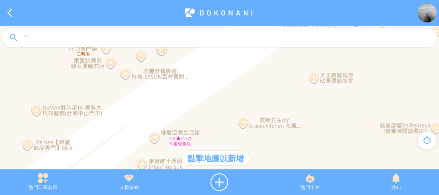
drag, startPoint x: 249, startPoint y: 118, endPoint x: 272, endPoint y: 47, distance: 74.7
click at [272, 0] on article "**********" at bounding box center [219, 0] width 439 height 0
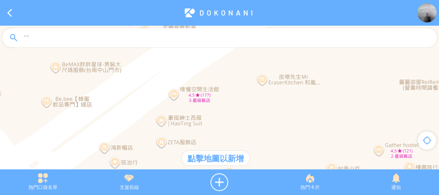
drag, startPoint x: 254, startPoint y: 81, endPoint x: 268, endPoint y: 53, distance: 31.6
click at [273, 0] on article "**********" at bounding box center [219, 0] width 439 height 0
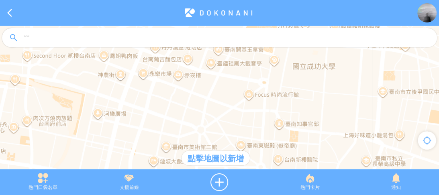
drag, startPoint x: 257, startPoint y: 97, endPoint x: 257, endPoint y: 104, distance: 6.4
click at [257, 104] on div at bounding box center [219, 102] width 439 height 152
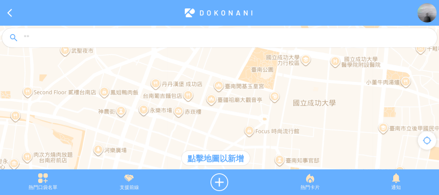
drag, startPoint x: 244, startPoint y: 100, endPoint x: 244, endPoint y: 111, distance: 11.2
click at [244, 111] on div at bounding box center [219, 102] width 439 height 152
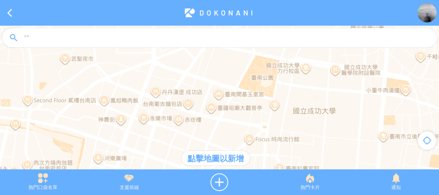
click at [183, 43] on input at bounding box center [227, 38] width 408 height 15
type input "**"
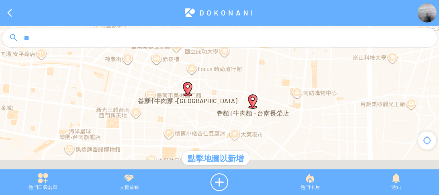
drag, startPoint x: 188, startPoint y: 135, endPoint x: 216, endPoint y: 102, distance: 42.7
click at [216, 102] on div at bounding box center [219, 102] width 439 height 152
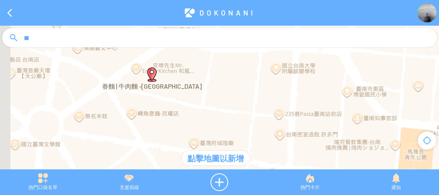
drag, startPoint x: 169, startPoint y: 80, endPoint x: 235, endPoint y: 141, distance: 90.4
click at [235, 141] on div at bounding box center [219, 102] width 439 height 152
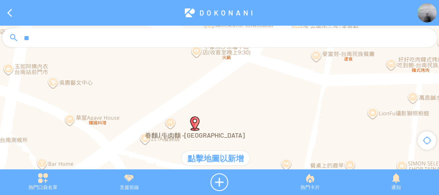
drag, startPoint x: 176, startPoint y: 100, endPoint x: 196, endPoint y: 105, distance: 21.1
click at [196, 105] on div at bounding box center [219, 102] width 439 height 152
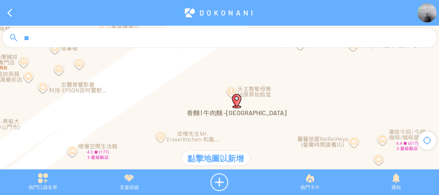
drag, startPoint x: 206, startPoint y: 109, endPoint x: 210, endPoint y: 98, distance: 12.5
click at [210, 98] on div at bounding box center [219, 102] width 439 height 152
click at [215, 187] on div at bounding box center [219, 183] width 95 height 18
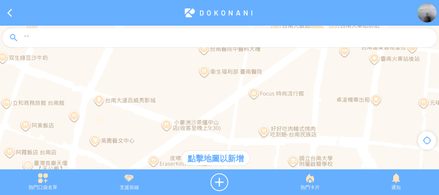
drag, startPoint x: 259, startPoint y: 83, endPoint x: 236, endPoint y: 112, distance: 36.9
click at [236, 112] on div at bounding box center [219, 102] width 439 height 152
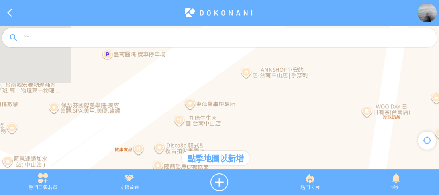
drag, startPoint x: 199, startPoint y: 114, endPoint x: 251, endPoint y: 67, distance: 69.7
click at [251, 67] on div at bounding box center [219, 102] width 439 height 152
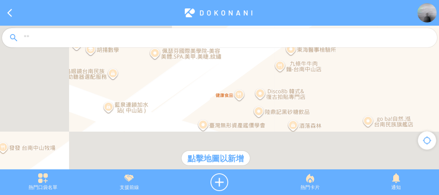
drag, startPoint x: 212, startPoint y: 91, endPoint x: 323, endPoint y: 37, distance: 123.6
click at [328, 0] on article "**********" at bounding box center [219, 0] width 439 height 0
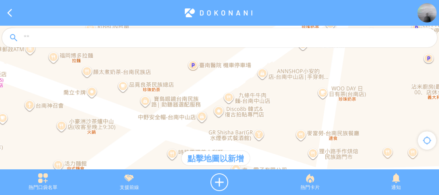
drag, startPoint x: 246, startPoint y: 88, endPoint x: 274, endPoint y: 50, distance: 47.7
click at [274, 0] on article "**********" at bounding box center [219, 0] width 439 height 0
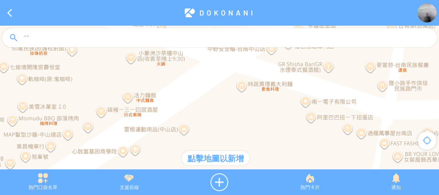
drag, startPoint x: 251, startPoint y: 86, endPoint x: 278, endPoint y: 67, distance: 33.4
click at [282, 64] on div at bounding box center [219, 102] width 439 height 152
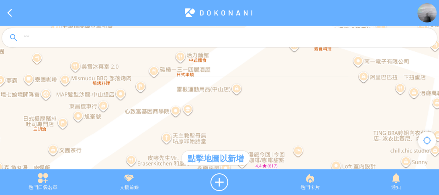
drag, startPoint x: 212, startPoint y: 116, endPoint x: 251, endPoint y: 82, distance: 51.8
click at [251, 82] on div at bounding box center [219, 102] width 439 height 152
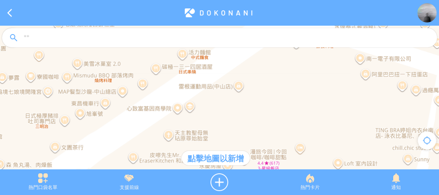
drag, startPoint x: 201, startPoint y: 112, endPoint x: 251, endPoint y: 80, distance: 59.3
click at [251, 80] on div at bounding box center [219, 102] width 439 height 152
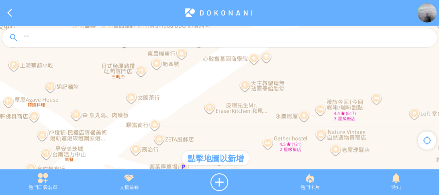
drag, startPoint x: 201, startPoint y: 120, endPoint x: 260, endPoint y: 74, distance: 74.7
click at [260, 74] on div at bounding box center [219, 102] width 439 height 152
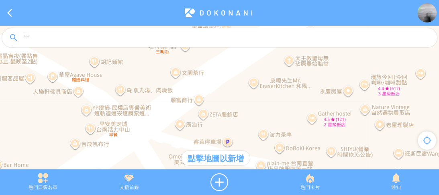
drag, startPoint x: 261, startPoint y: 77, endPoint x: 214, endPoint y: 125, distance: 67.6
click at [214, 125] on div at bounding box center [219, 102] width 439 height 152
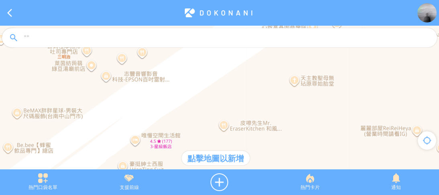
drag, startPoint x: 295, startPoint y: 67, endPoint x: 233, endPoint y: 109, distance: 75.2
click at [233, 111] on div at bounding box center [219, 102] width 439 height 152
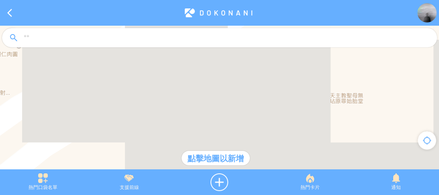
click at [233, 91] on div at bounding box center [219, 102] width 439 height 152
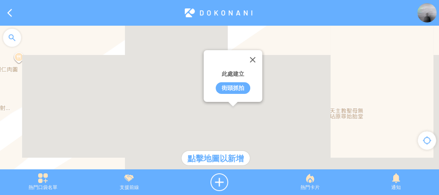
click at [237, 88] on div "街頭抓拍" at bounding box center [233, 88] width 35 height 12
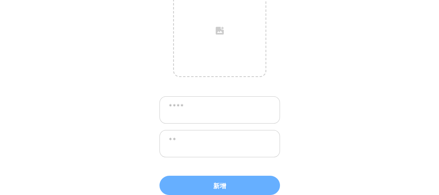
click at [217, 112] on textarea at bounding box center [219, 109] width 121 height 27
type textarea "*"
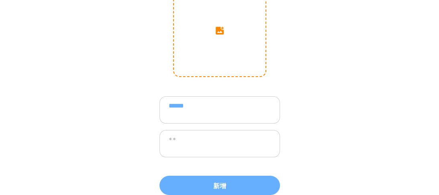
type textarea "******"
click at [223, 58] on input "image" at bounding box center [220, 31] width 92 height 92
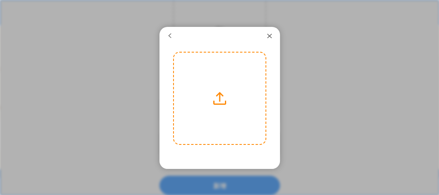
click at [219, 86] on label at bounding box center [220, 99] width 92 height 92
click at [0, 0] on input "file" at bounding box center [0, 0] width 0 height 0
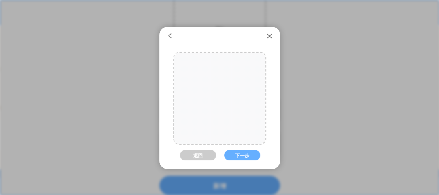
drag, startPoint x: 227, startPoint y: 110, endPoint x: 228, endPoint y: 168, distance: 57.4
click at [228, 168] on div "返回 下一步" at bounding box center [219, 149] width 93 height 195
drag, startPoint x: 231, startPoint y: 118, endPoint x: 234, endPoint y: 111, distance: 6.9
click at [234, 111] on div at bounding box center [220, 113] width 92 height 137
click at [238, 153] on button "下一步" at bounding box center [242, 155] width 36 height 10
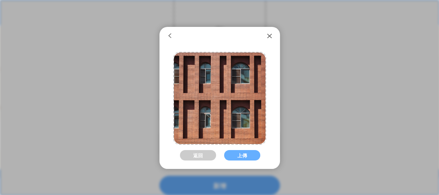
click at [238, 153] on button "上傳" at bounding box center [242, 155] width 36 height 10
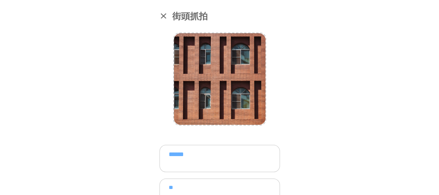
scroll to position [49, 0]
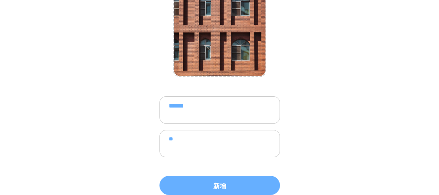
click at [168, 136] on textarea "**" at bounding box center [219, 143] width 121 height 27
click at [193, 143] on textarea "***" at bounding box center [219, 143] width 121 height 27
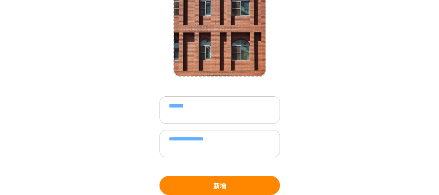
type textarea "**********"
click at [246, 182] on button "新增" at bounding box center [219, 185] width 121 height 19
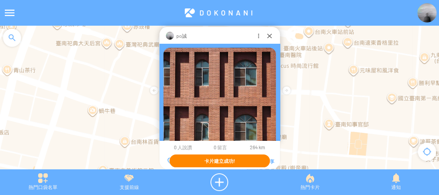
click at [270, 31] on div "po誠" at bounding box center [219, 35] width 121 height 17
click at [269, 37] on div at bounding box center [270, 36] width 8 height 8
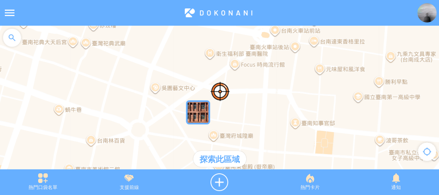
drag, startPoint x: 282, startPoint y: 94, endPoint x: 249, endPoint y: 92, distance: 33.4
click at [249, 91] on div at bounding box center [219, 102] width 439 height 152
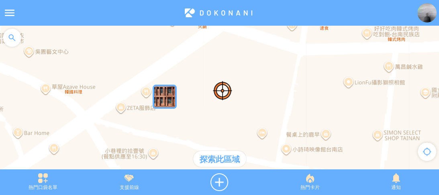
drag, startPoint x: 160, startPoint y: 115, endPoint x: 218, endPoint y: 96, distance: 61.2
click at [217, 98] on div at bounding box center [219, 102] width 439 height 152
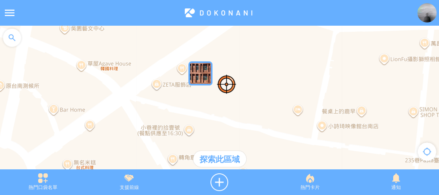
drag, startPoint x: 190, startPoint y: 108, endPoint x: 228, endPoint y: 68, distance: 55.7
click at [228, 68] on div at bounding box center [219, 102] width 439 height 152
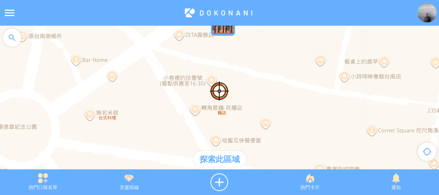
drag, startPoint x: 235, startPoint y: 90, endPoint x: 225, endPoint y: 70, distance: 22.6
click at [225, 70] on div at bounding box center [219, 102] width 439 height 152
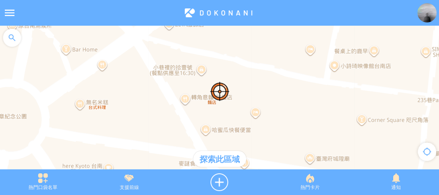
drag, startPoint x: 232, startPoint y: 95, endPoint x: 226, endPoint y: 90, distance: 8.0
click at [221, 88] on div at bounding box center [219, 102] width 439 height 152
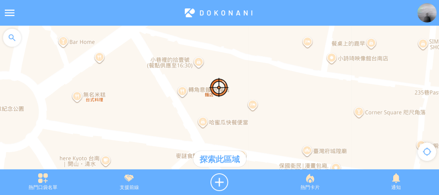
drag, startPoint x: 236, startPoint y: 96, endPoint x: 233, endPoint y: 71, distance: 25.1
click at [233, 71] on div at bounding box center [219, 102] width 439 height 152
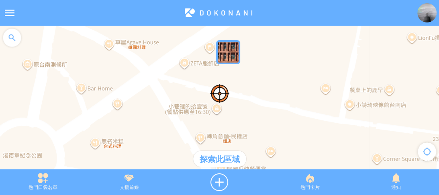
drag, startPoint x: 243, startPoint y: 78, endPoint x: 262, endPoint y: 146, distance: 71.3
click at [263, 151] on div at bounding box center [219, 102] width 439 height 152
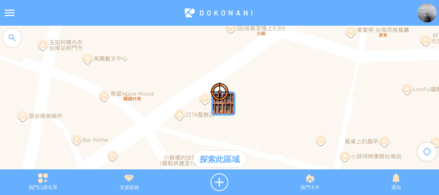
drag, startPoint x: 282, startPoint y: 90, endPoint x: 278, endPoint y: 136, distance: 46.4
click at [278, 136] on div at bounding box center [219, 102] width 439 height 152
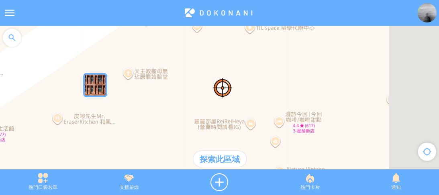
drag, startPoint x: 211, startPoint y: 111, endPoint x: 252, endPoint y: 25, distance: 94.7
click at [227, 85] on div at bounding box center [219, 102] width 439 height 152
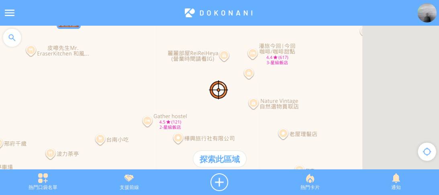
drag, startPoint x: 226, startPoint y: 97, endPoint x: 184, endPoint y: 49, distance: 64.0
click at [184, 49] on div at bounding box center [219, 102] width 439 height 152
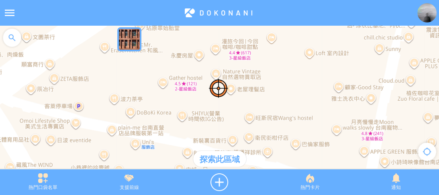
drag, startPoint x: 220, startPoint y: 117, endPoint x: 204, endPoint y: 79, distance: 41.6
click at [204, 79] on div at bounding box center [219, 102] width 439 height 152
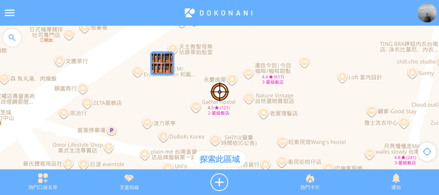
drag, startPoint x: 230, startPoint y: 72, endPoint x: 267, endPoint y: 116, distance: 57.3
click at [267, 116] on div at bounding box center [219, 102] width 439 height 152
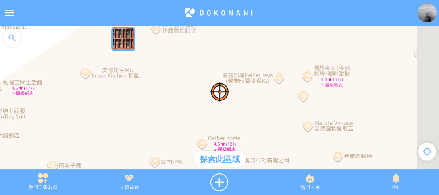
drag, startPoint x: 159, startPoint y: 85, endPoint x: 174, endPoint y: 93, distance: 16.9
click at [174, 93] on div at bounding box center [219, 102] width 439 height 152
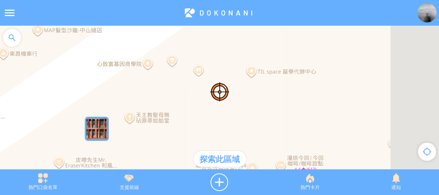
drag, startPoint x: 221, startPoint y: 80, endPoint x: 206, endPoint y: 127, distance: 49.9
click at [195, 165] on div "探索此區域 鍵盤快速鍵 地圖資料 地圖資料 ©2025 Google 地圖資料 ©2025 Google 10 公尺 按一下即可切換公制和英制單位 條款 回報…" at bounding box center [219, 102] width 439 height 152
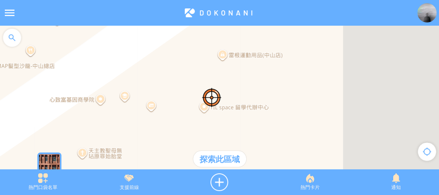
drag, startPoint x: 236, startPoint y: 90, endPoint x: 172, endPoint y: 141, distance: 82.4
click at [172, 141] on div at bounding box center [219, 102] width 439 height 152
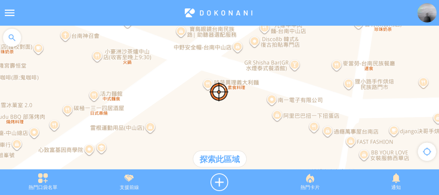
drag, startPoint x: 246, startPoint y: 98, endPoint x: 225, endPoint y: 112, distance: 25.3
click at [225, 112] on div at bounding box center [219, 102] width 439 height 152
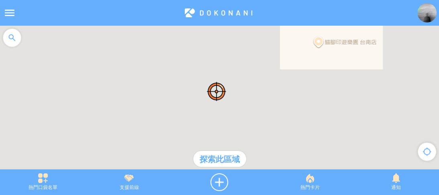
drag, startPoint x: 227, startPoint y: 59, endPoint x: 179, endPoint y: 110, distance: 70.5
click at [179, 110] on div at bounding box center [219, 102] width 439 height 152
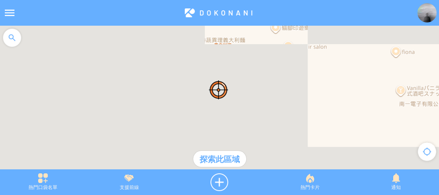
drag, startPoint x: 217, startPoint y: 98, endPoint x: 235, endPoint y: 57, distance: 44.8
click at [231, 55] on div at bounding box center [219, 102] width 439 height 152
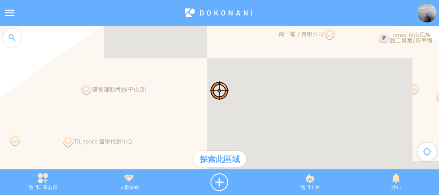
drag, startPoint x: 231, startPoint y: 97, endPoint x: 209, endPoint y: 65, distance: 39.0
click at [209, 65] on div at bounding box center [219, 102] width 439 height 152
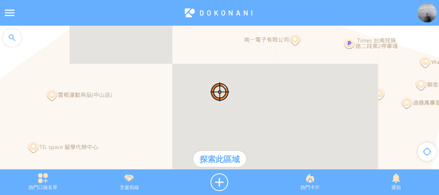
drag, startPoint x: 215, startPoint y: 88, endPoint x: 188, endPoint y: 92, distance: 27.1
click at [187, 92] on div at bounding box center [219, 102] width 439 height 152
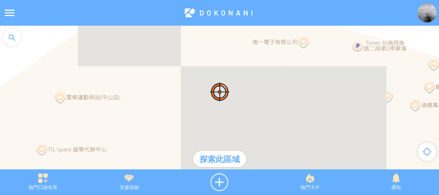
drag, startPoint x: 194, startPoint y: 87, endPoint x: 200, endPoint y: 87, distance: 5.6
click at [200, 87] on div at bounding box center [219, 102] width 439 height 152
click at [220, 176] on div at bounding box center [219, 183] width 95 height 18
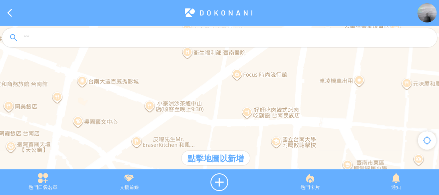
drag, startPoint x: 221, startPoint y: 123, endPoint x: 199, endPoint y: 109, distance: 26.2
click at [199, 109] on div at bounding box center [219, 102] width 439 height 152
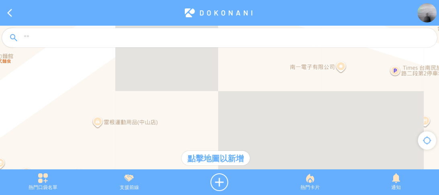
drag, startPoint x: 197, startPoint y: 115, endPoint x: 204, endPoint y: 78, distance: 38.0
click at [204, 78] on div at bounding box center [219, 102] width 439 height 152
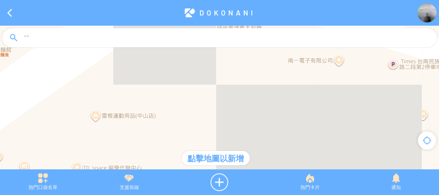
click at [235, 98] on div at bounding box center [219, 102] width 439 height 152
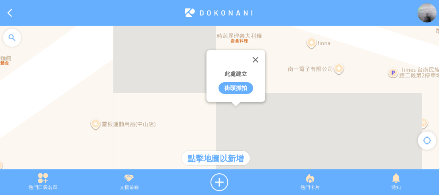
click at [235, 87] on div "街頭抓拍" at bounding box center [236, 88] width 35 height 12
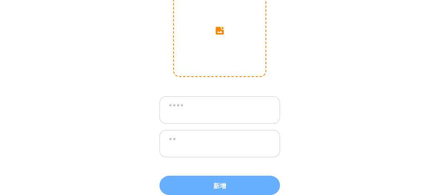
click at [210, 41] on input "image" at bounding box center [220, 31] width 92 height 92
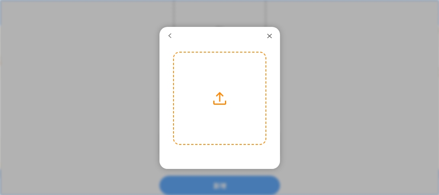
click at [207, 67] on label at bounding box center [220, 99] width 92 height 92
click at [0, 0] on input "file" at bounding box center [0, 0] width 0 height 0
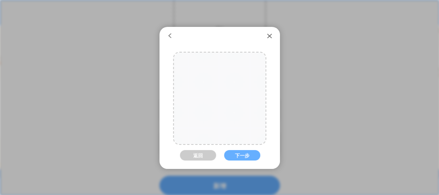
drag, startPoint x: 225, startPoint y: 102, endPoint x: 218, endPoint y: 94, distance: 11.1
click at [218, 94] on div at bounding box center [220, 90] width 92 height 137
click at [205, 154] on button "返回" at bounding box center [198, 155] width 36 height 10
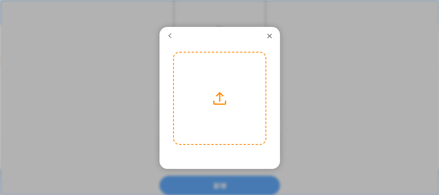
click at [204, 100] on label at bounding box center [220, 99] width 92 height 92
click at [0, 0] on input "file" at bounding box center [0, 0] width 0 height 0
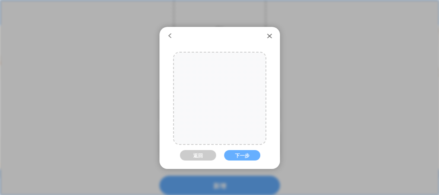
drag, startPoint x: 223, startPoint y: 108, endPoint x: 204, endPoint y: 131, distance: 30.0
click at [204, 131] on div at bounding box center [198, 99] width 137 height 92
click at [239, 156] on button "下一步" at bounding box center [242, 155] width 36 height 10
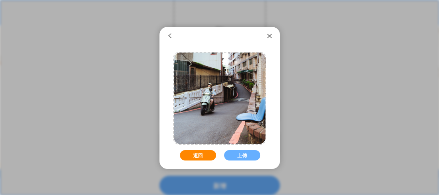
click at [202, 157] on button "返回" at bounding box center [198, 155] width 36 height 10
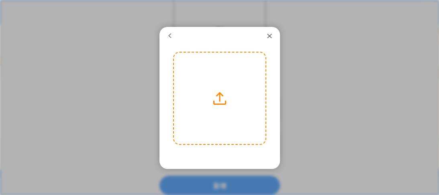
click at [239, 124] on label at bounding box center [220, 99] width 92 height 92
click at [0, 0] on input "file" at bounding box center [0, 0] width 0 height 0
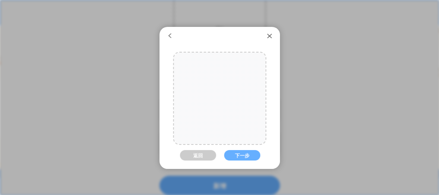
drag, startPoint x: 198, startPoint y: 114, endPoint x: 180, endPoint y: 115, distance: 17.7
click at [180, 115] on div at bounding box center [197, 99] width 137 height 92
click at [235, 155] on button "下一步" at bounding box center [242, 155] width 36 height 10
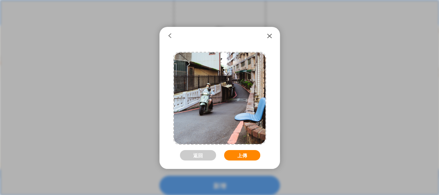
click at [238, 151] on button "上傳" at bounding box center [242, 155] width 36 height 10
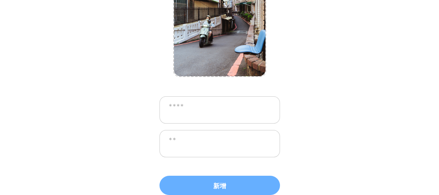
click at [206, 104] on textarea at bounding box center [219, 109] width 121 height 27
type textarea "******"
click at [203, 136] on textarea at bounding box center [219, 143] width 121 height 27
type textarea "****"
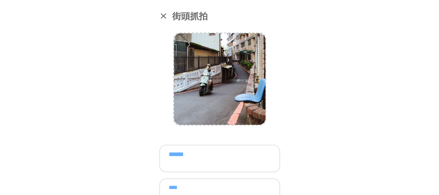
scroll to position [49, 0]
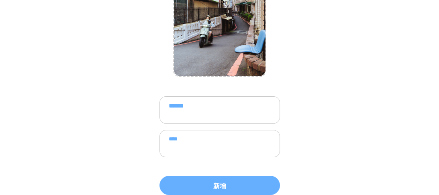
click at [218, 141] on textarea "****" at bounding box center [219, 143] width 121 height 27
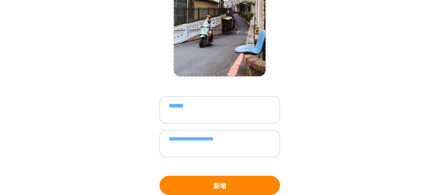
type textarea "**********"
click at [242, 180] on button "新增" at bounding box center [219, 185] width 121 height 19
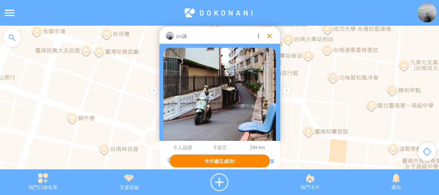
click at [268, 36] on div at bounding box center [270, 36] width 8 height 8
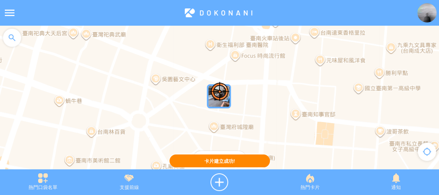
drag, startPoint x: 298, startPoint y: 109, endPoint x: 282, endPoint y: 89, distance: 26.0
click at [282, 89] on div at bounding box center [219, 102] width 439 height 152
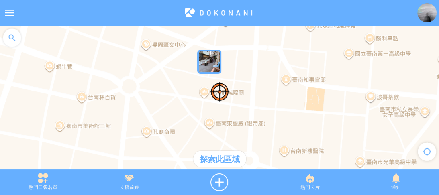
drag, startPoint x: 290, startPoint y: 104, endPoint x: 281, endPoint y: 71, distance: 34.5
click at [281, 71] on div at bounding box center [219, 102] width 439 height 152
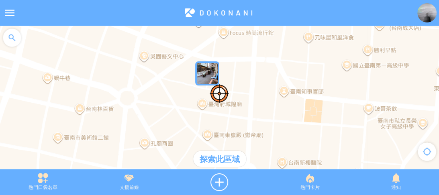
drag, startPoint x: 286, startPoint y: 104, endPoint x: 285, endPoint y: 109, distance: 4.8
click at [285, 109] on div at bounding box center [219, 102] width 439 height 152
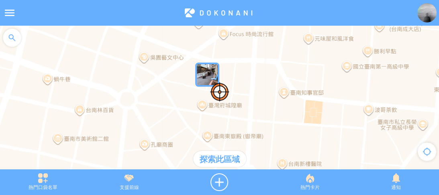
click at [430, 10] on img at bounding box center [426, 12] width 19 height 19
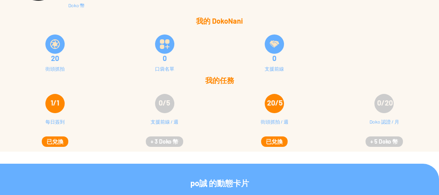
scroll to position [32, 0]
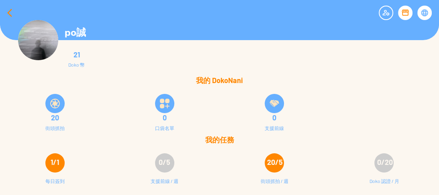
click at [12, 13] on div at bounding box center [9, 12] width 19 height 19
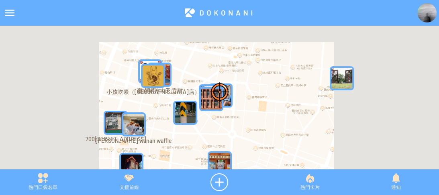
click at [233, 95] on div at bounding box center [219, 102] width 439 height 152
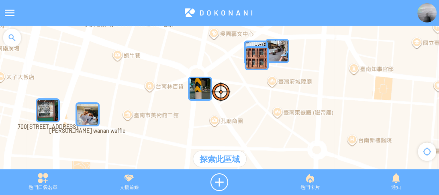
drag, startPoint x: 176, startPoint y: 89, endPoint x: 223, endPoint y: 52, distance: 59.9
click at [223, 52] on div at bounding box center [219, 102] width 439 height 152
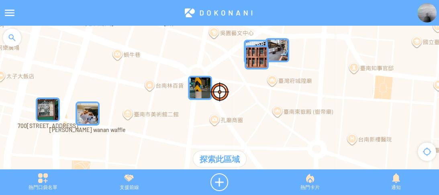
drag, startPoint x: 138, startPoint y: 58, endPoint x: 174, endPoint y: 58, distance: 35.3
click at [174, 58] on div at bounding box center [219, 102] width 439 height 152
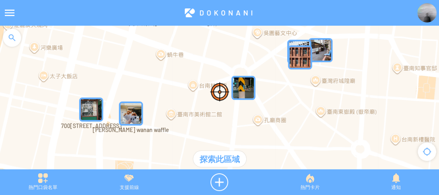
click at [88, 104] on img "gBKRIVQz0ouMapIcon" at bounding box center [91, 110] width 24 height 24
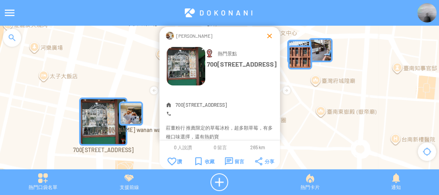
click at [268, 37] on div at bounding box center [270, 36] width 8 height 8
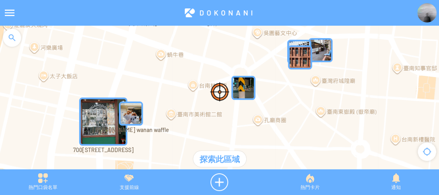
click at [296, 64] on img "93ZtZ8N3E2LMapIcon" at bounding box center [300, 57] width 24 height 24
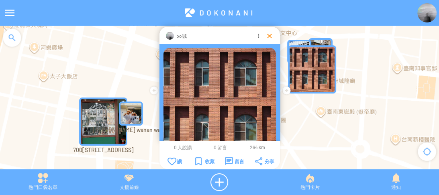
click at [268, 34] on div at bounding box center [270, 36] width 8 height 8
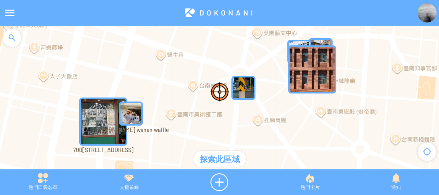
click at [136, 115] on img "ugU7AQhe6iOMapIcon" at bounding box center [131, 114] width 24 height 24
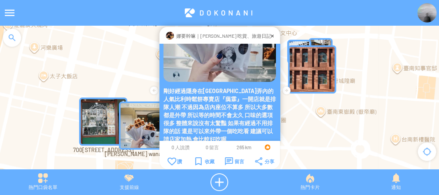
scroll to position [101, 0]
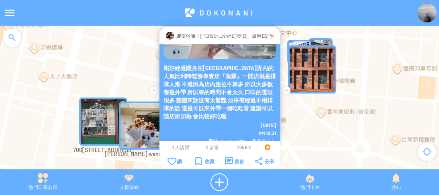
click at [271, 34] on div at bounding box center [272, 36] width 2 height 8
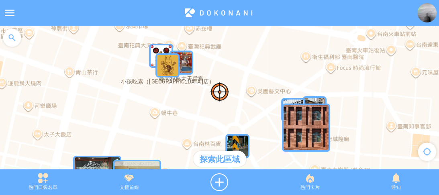
drag, startPoint x: 227, startPoint y: 71, endPoint x: 220, endPoint y: 129, distance: 58.2
click at [220, 129] on div at bounding box center [219, 102] width 439 height 152
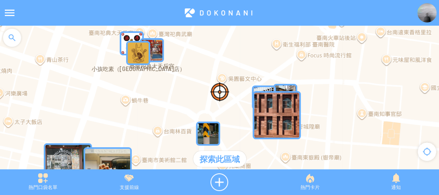
click at [227, 92] on div at bounding box center [219, 102] width 439 height 152
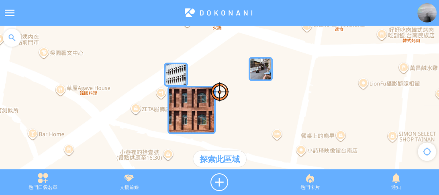
drag, startPoint x: 288, startPoint y: 86, endPoint x: 249, endPoint y: 102, distance: 41.2
click at [250, 102] on div at bounding box center [219, 102] width 439 height 152
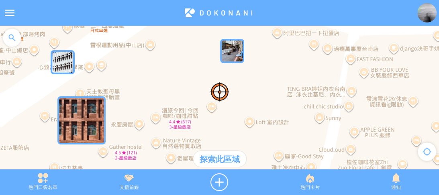
drag, startPoint x: 244, startPoint y: 79, endPoint x: 223, endPoint y: 103, distance: 31.9
click at [223, 103] on div at bounding box center [219, 102] width 439 height 152
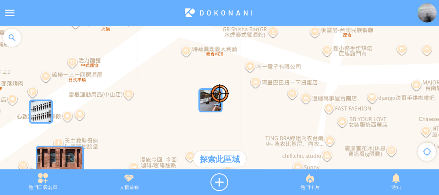
drag, startPoint x: 233, startPoint y: 84, endPoint x: 212, endPoint y: 132, distance: 52.3
click at [212, 132] on div at bounding box center [219, 102] width 439 height 152
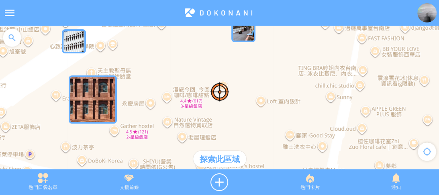
drag, startPoint x: 233, startPoint y: 103, endPoint x: 261, endPoint y: 39, distance: 70.3
click at [261, 39] on div at bounding box center [219, 102] width 439 height 152
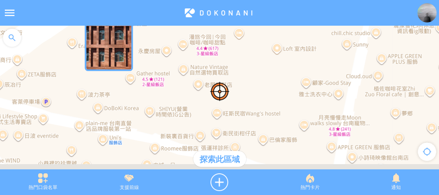
drag, startPoint x: 246, startPoint y: 92, endPoint x: 263, endPoint y: 36, distance: 58.1
click at [263, 36] on div at bounding box center [219, 102] width 439 height 152
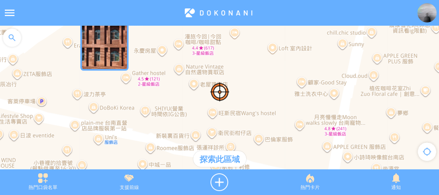
drag, startPoint x: 247, startPoint y: 98, endPoint x: 252, endPoint y: 127, distance: 29.4
click at [252, 127] on div at bounding box center [219, 102] width 439 height 152
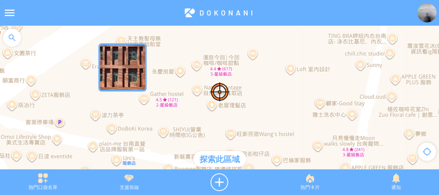
drag, startPoint x: 233, startPoint y: 95, endPoint x: 245, endPoint y: 110, distance: 19.4
click at [245, 110] on div at bounding box center [219, 102] width 439 height 152
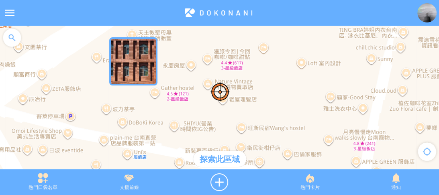
drag, startPoint x: 253, startPoint y: 110, endPoint x: 263, endPoint y: 103, distance: 12.4
click at [263, 103] on div at bounding box center [219, 102] width 439 height 152
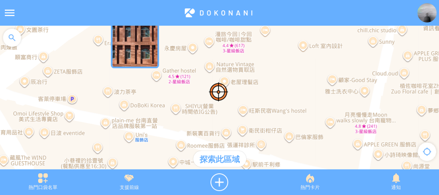
drag, startPoint x: 251, startPoint y: 96, endPoint x: 255, endPoint y: 67, distance: 29.3
click at [255, 67] on div at bounding box center [219, 102] width 439 height 152
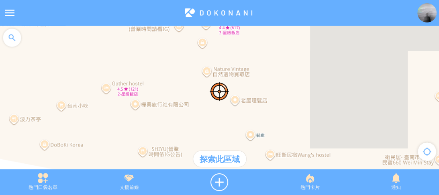
drag, startPoint x: 237, startPoint y: 74, endPoint x: 265, endPoint y: 84, distance: 29.5
click at [265, 84] on div at bounding box center [219, 102] width 439 height 152
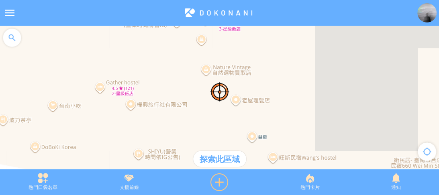
click at [219, 179] on div at bounding box center [219, 183] width 95 height 18
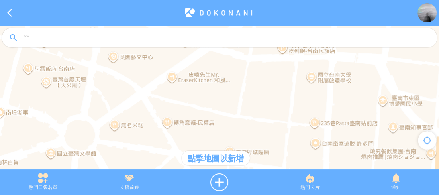
drag, startPoint x: 235, startPoint y: 93, endPoint x: 257, endPoint y: 156, distance: 66.6
click at [257, 156] on div "點擊地圖以新增 鍵盤快速鍵 地圖資料 地圖資料 ©2025 Google 地圖資料 ©2025 Google 50 公尺 按一下即可切換公制和英制單位 條款 …" at bounding box center [219, 102] width 439 height 152
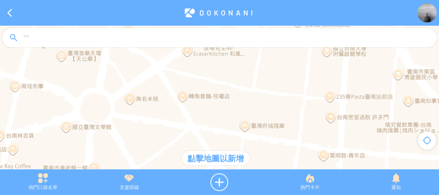
drag, startPoint x: 250, startPoint y: 101, endPoint x: 266, endPoint y: 72, distance: 33.1
click at [266, 72] on div at bounding box center [219, 102] width 439 height 152
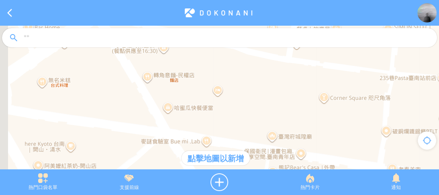
drag, startPoint x: 220, startPoint y: 117, endPoint x: 235, endPoint y: 126, distance: 17.6
click at [235, 126] on div at bounding box center [219, 102] width 439 height 152
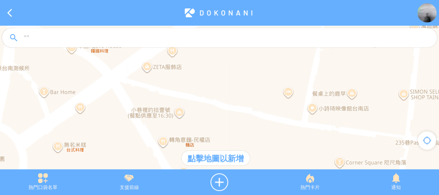
drag, startPoint x: 244, startPoint y: 109, endPoint x: 245, endPoint y: 149, distance: 40.2
click at [246, 151] on div "點擊地圖以新增 鍵盤快速鍵 地圖資料 地圖資料 ©2025 Google 地圖資料 ©2025 Google 20 公尺 按一下即可切換公制和英制單位 條款 …" at bounding box center [219, 102] width 439 height 152
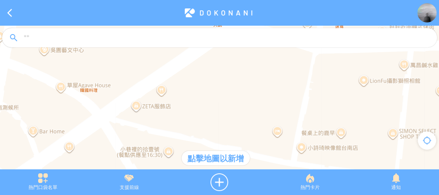
drag, startPoint x: 243, startPoint y: 122, endPoint x: 237, endPoint y: 136, distance: 15.3
click at [237, 136] on div at bounding box center [219, 102] width 439 height 152
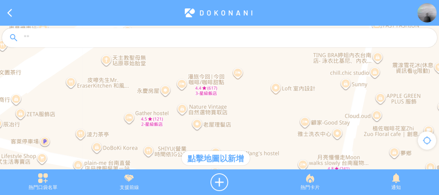
drag, startPoint x: 255, startPoint y: 102, endPoint x: 249, endPoint y: 114, distance: 13.7
click at [258, 114] on div at bounding box center [219, 102] width 439 height 152
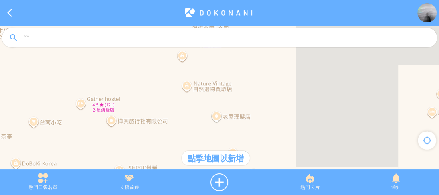
drag, startPoint x: 198, startPoint y: 114, endPoint x: 237, endPoint y: 93, distance: 44.4
click at [248, 85] on div at bounding box center [219, 102] width 439 height 152
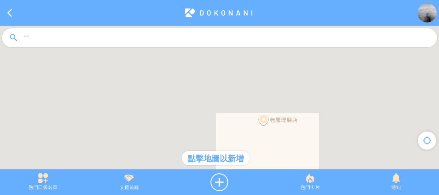
drag, startPoint x: 200, startPoint y: 101, endPoint x: 232, endPoint y: 107, distance: 32.8
click at [231, 107] on div at bounding box center [219, 102] width 439 height 152
click at [252, 104] on div at bounding box center [219, 102] width 439 height 152
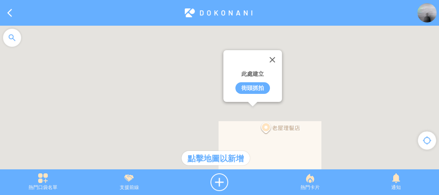
click at [255, 94] on div "此處建立 街頭抓拍" at bounding box center [255, 85] width 54 height 33
click at [253, 85] on div "街頭抓拍" at bounding box center [252, 88] width 35 height 12
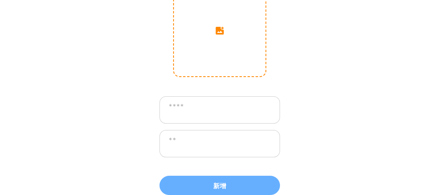
click at [219, 42] on input "image" at bounding box center [220, 31] width 92 height 92
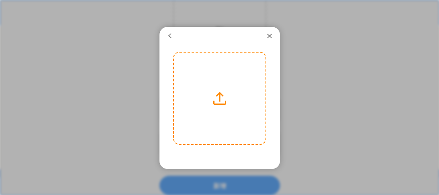
click at [223, 95] on label at bounding box center [220, 99] width 92 height 92
click at [0, 0] on input "file" at bounding box center [0, 0] width 0 height 0
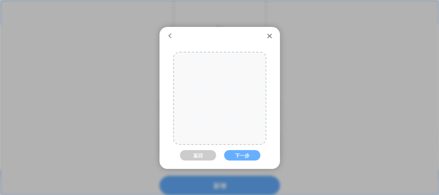
click at [238, 125] on div at bounding box center [220, 94] width 92 height 137
click at [239, 152] on button "下一步" at bounding box center [242, 155] width 36 height 10
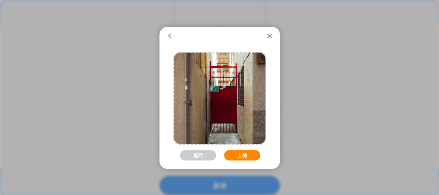
click at [240, 156] on button "上傳" at bounding box center [242, 155] width 36 height 10
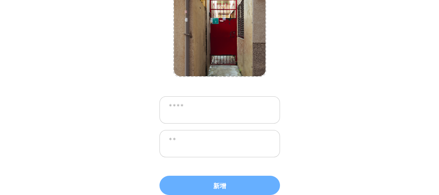
click at [219, 114] on textarea at bounding box center [219, 109] width 121 height 27
type textarea "**"
click at [232, 141] on textarea at bounding box center [219, 143] width 121 height 27
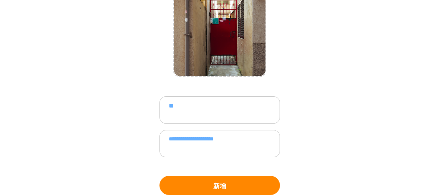
type textarea "**********"
click at [244, 180] on button "新增" at bounding box center [219, 185] width 121 height 19
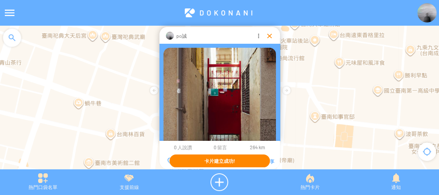
click at [268, 35] on div at bounding box center [270, 36] width 8 height 8
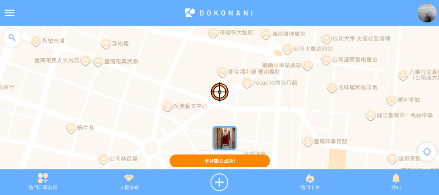
drag, startPoint x: 279, startPoint y: 77, endPoint x: 271, endPoint y: 102, distance: 26.2
click at [271, 102] on div at bounding box center [219, 102] width 439 height 152
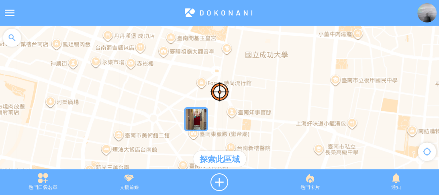
click at [225, 157] on div "探索此區域" at bounding box center [219, 159] width 53 height 16
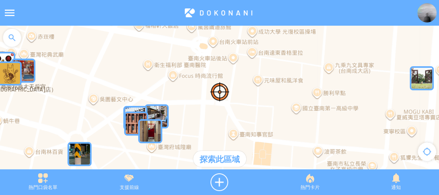
drag, startPoint x: 238, startPoint y: 108, endPoint x: 231, endPoint y: 112, distance: 8.5
click at [231, 112] on div at bounding box center [219, 102] width 439 height 152
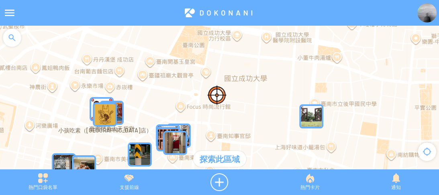
drag, startPoint x: 230, startPoint y: 112, endPoint x: 205, endPoint y: 131, distance: 30.7
click at [205, 131] on div at bounding box center [219, 102] width 439 height 152
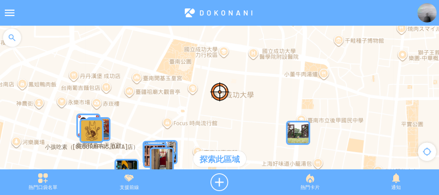
drag, startPoint x: 225, startPoint y: 113, endPoint x: 228, endPoint y: 84, distance: 29.5
click at [215, 127] on div at bounding box center [219, 102] width 439 height 152
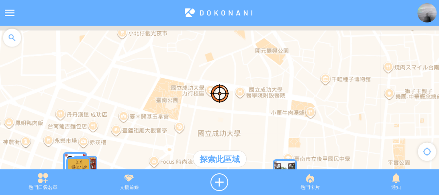
drag, startPoint x: 230, startPoint y: 79, endPoint x: 217, endPoint y: 121, distance: 44.6
click at [217, 121] on div at bounding box center [219, 102] width 439 height 152
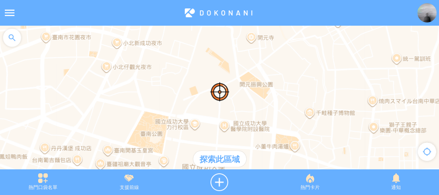
drag, startPoint x: 254, startPoint y: 86, endPoint x: 227, endPoint y: 105, distance: 32.5
click at [227, 105] on div at bounding box center [219, 102] width 439 height 152
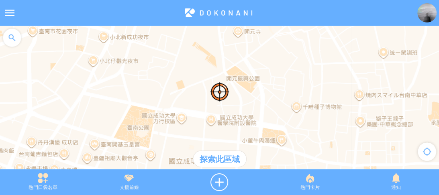
click at [218, 157] on div "探索此區域" at bounding box center [219, 159] width 53 height 16
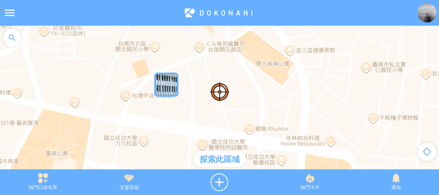
drag, startPoint x: 274, startPoint y: 75, endPoint x: 230, endPoint y: 100, distance: 51.3
click at [230, 100] on div at bounding box center [219, 102] width 439 height 152
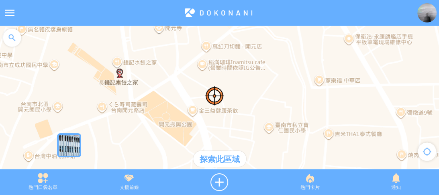
drag, startPoint x: 286, startPoint y: 75, endPoint x: 231, endPoint y: 116, distance: 68.6
click at [231, 116] on div at bounding box center [219, 102] width 439 height 152
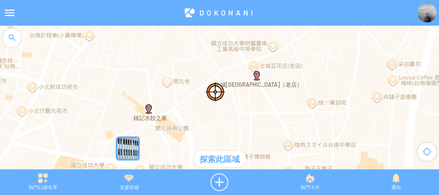
drag, startPoint x: 294, startPoint y: 98, endPoint x: 260, endPoint y: 103, distance: 34.5
click at [256, 106] on div at bounding box center [219, 102] width 439 height 152
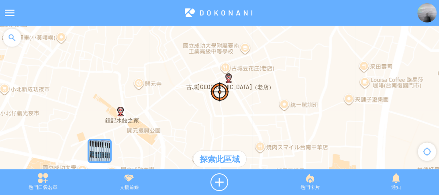
drag, startPoint x: 275, startPoint y: 97, endPoint x: 215, endPoint y: 115, distance: 62.1
click at [213, 117] on div at bounding box center [219, 102] width 439 height 152
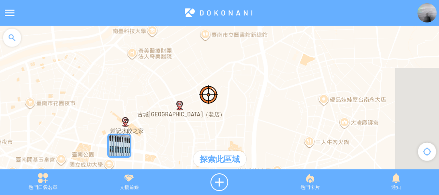
drag, startPoint x: 247, startPoint y: 99, endPoint x: 212, endPoint y: 111, distance: 37.6
click at [205, 111] on div at bounding box center [219, 102] width 439 height 152
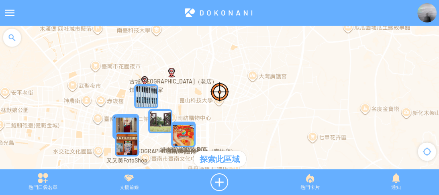
drag, startPoint x: 222, startPoint y: 98, endPoint x: 248, endPoint y: 78, distance: 33.4
click at [248, 78] on div at bounding box center [219, 102] width 439 height 152
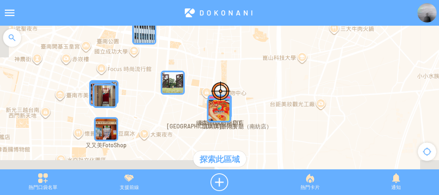
drag, startPoint x: 199, startPoint y: 84, endPoint x: 223, endPoint y: 56, distance: 37.1
click at [223, 56] on div at bounding box center [219, 102] width 439 height 152
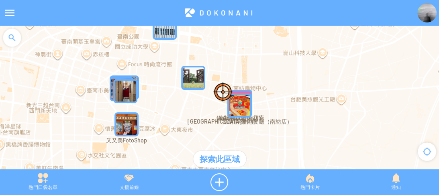
drag, startPoint x: 134, startPoint y: 98, endPoint x: 153, endPoint y: 96, distance: 18.6
click at [155, 98] on div at bounding box center [219, 102] width 439 height 152
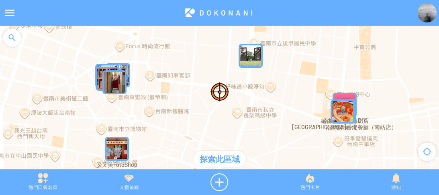
click at [164, 92] on div at bounding box center [219, 102] width 439 height 152
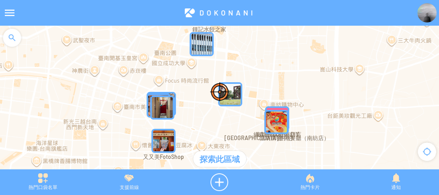
drag, startPoint x: 189, startPoint y: 95, endPoint x: 189, endPoint y: 104, distance: 9.2
click at [189, 104] on div at bounding box center [219, 102] width 439 height 152
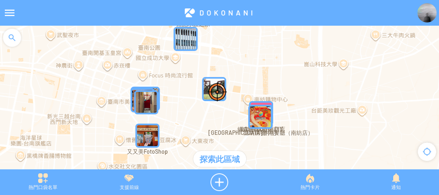
drag, startPoint x: 190, startPoint y: 93, endPoint x: 169, endPoint y: 87, distance: 21.9
click at [169, 87] on div at bounding box center [219, 102] width 439 height 152
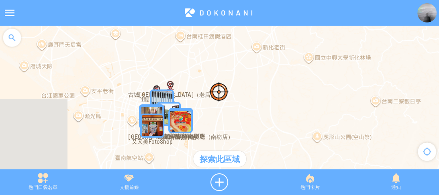
drag, startPoint x: 204, startPoint y: 89, endPoint x: 170, endPoint y: 110, distance: 39.7
click at [189, 120] on div "若要瀏覽，請按箭頭鍵。" at bounding box center [408, 120] width 439 height 0
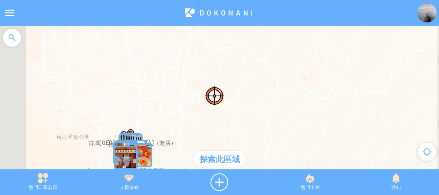
drag, startPoint x: 299, startPoint y: 75, endPoint x: 209, endPoint y: 124, distance: 102.5
click at [209, 124] on div at bounding box center [219, 102] width 439 height 152
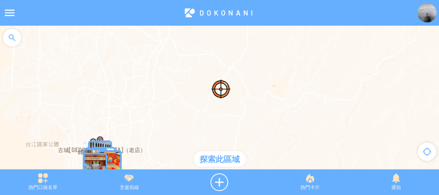
drag, startPoint x: 231, startPoint y: 114, endPoint x: 241, endPoint y: 78, distance: 37.9
click at [241, 78] on div at bounding box center [219, 102] width 439 height 152
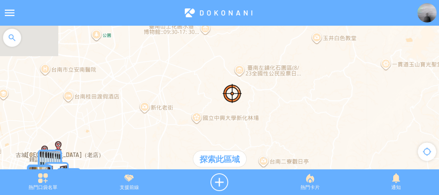
drag, startPoint x: 177, startPoint y: 98, endPoint x: 280, endPoint y: 122, distance: 105.2
click at [280, 122] on div at bounding box center [219, 102] width 439 height 152
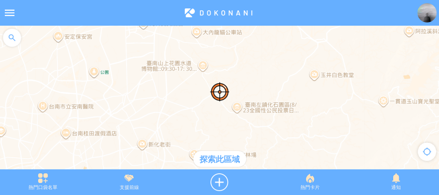
drag, startPoint x: 288, startPoint y: 78, endPoint x: 247, endPoint y: 112, distance: 53.3
click at [247, 112] on div at bounding box center [219, 102] width 439 height 152
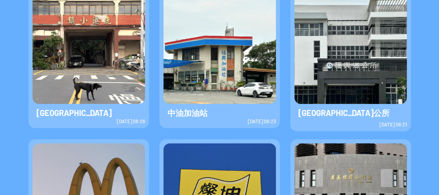
scroll to position [257, 0]
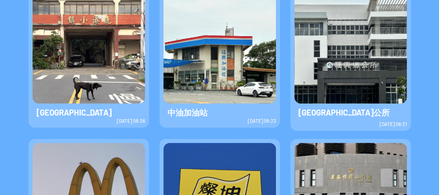
click at [335, 67] on img at bounding box center [350, 47] width 112 height 112
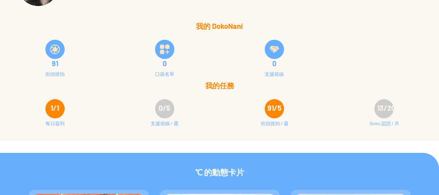
scroll to position [0, 0]
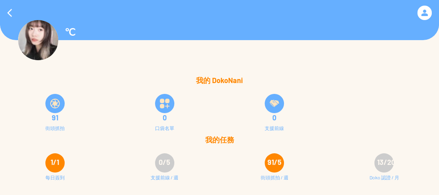
click at [53, 100] on img at bounding box center [55, 104] width 10 height 10
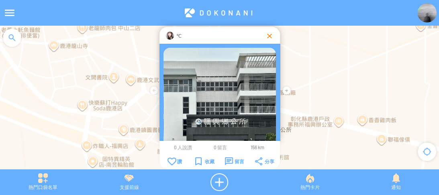
click at [267, 33] on div at bounding box center [270, 36] width 8 height 8
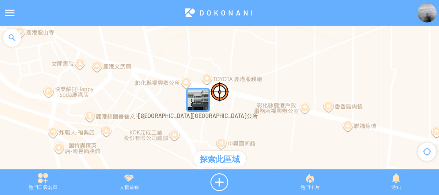
drag, startPoint x: 212, startPoint y: 129, endPoint x: 220, endPoint y: 112, distance: 17.8
click at [220, 112] on div at bounding box center [219, 102] width 439 height 152
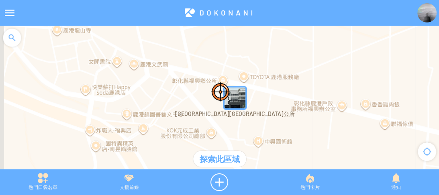
drag, startPoint x: 259, startPoint y: 123, endPoint x: 270, endPoint y: 122, distance: 10.9
click at [270, 122] on div at bounding box center [219, 102] width 439 height 152
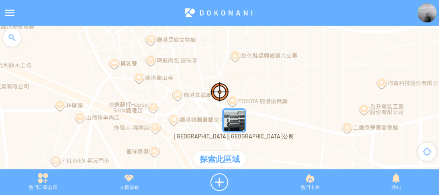
click at [215, 162] on div "探索此區域" at bounding box center [219, 159] width 53 height 16
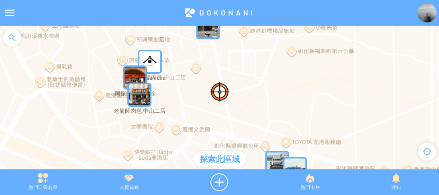
drag, startPoint x: 185, startPoint y: 69, endPoint x: 228, endPoint y: 108, distance: 58.3
click at [228, 108] on div at bounding box center [219, 102] width 439 height 152
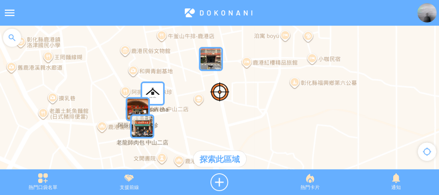
drag, startPoint x: 229, startPoint y: 81, endPoint x: 230, endPoint y: 101, distance: 19.7
click at [230, 101] on div at bounding box center [219, 102] width 439 height 152
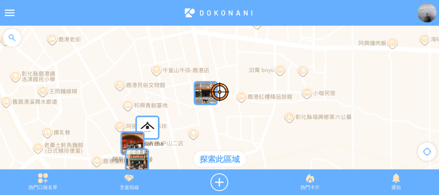
drag, startPoint x: 245, startPoint y: 86, endPoint x: 240, endPoint y: 106, distance: 20.2
click at [240, 106] on div at bounding box center [219, 102] width 439 height 152
click at [202, 100] on img "xso6fML8wELMapIcon" at bounding box center [205, 94] width 24 height 24
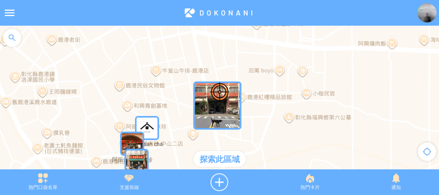
click at [204, 100] on img "xso6fML8wELMapIcon" at bounding box center [217, 106] width 48 height 48
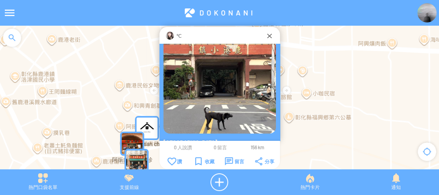
scroll to position [53, 0]
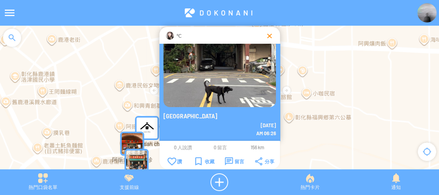
click at [266, 37] on div at bounding box center [270, 36] width 8 height 8
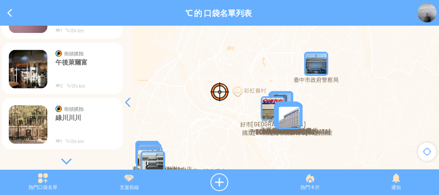
scroll to position [560, 0]
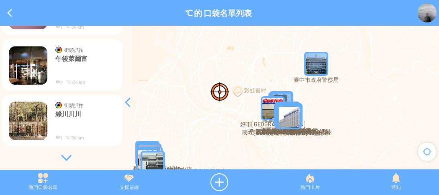
click at [65, 159] on div at bounding box center [66, 158] width 121 height 8
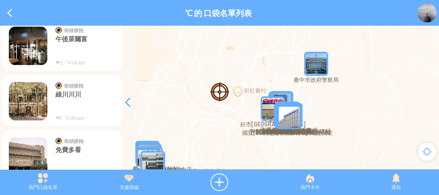
scroll to position [611, 0]
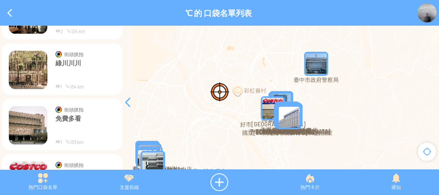
click at [22, 64] on img at bounding box center [28, 70] width 39 height 39
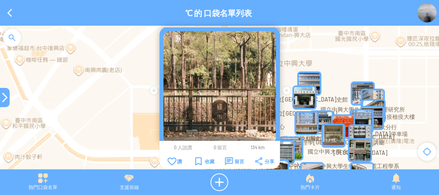
click at [310, 55] on div at bounding box center [219, 102] width 439 height 152
click at [285, 75] on div at bounding box center [219, 102] width 439 height 152
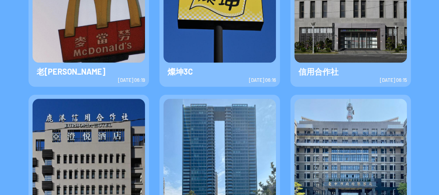
scroll to position [450, 0]
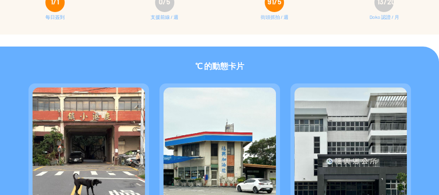
scroll to position [161, 0]
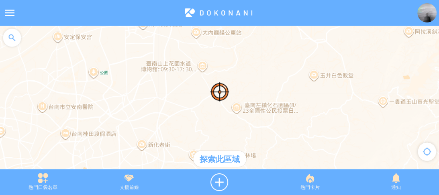
drag, startPoint x: 210, startPoint y: 108, endPoint x: 251, endPoint y: 55, distance: 66.5
click at [251, 55] on div at bounding box center [219, 102] width 439 height 152
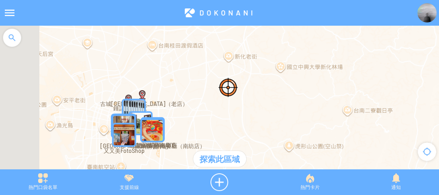
drag, startPoint x: 245, startPoint y: 95, endPoint x: 289, endPoint y: 69, distance: 51.0
click at [289, 69] on div at bounding box center [219, 102] width 439 height 152
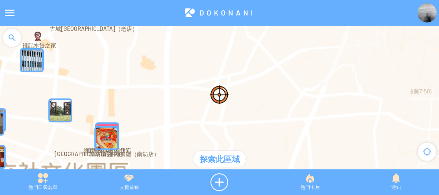
drag, startPoint x: 235, startPoint y: 66, endPoint x: 235, endPoint y: 110, distance: 44.6
click at [226, 127] on div at bounding box center [219, 102] width 439 height 152
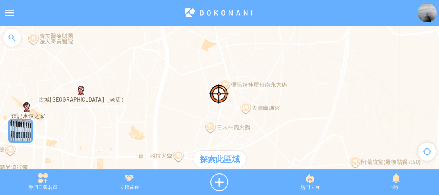
drag, startPoint x: 255, startPoint y: 82, endPoint x: 248, endPoint y: 106, distance: 25.5
click at [249, 108] on div at bounding box center [219, 102] width 439 height 152
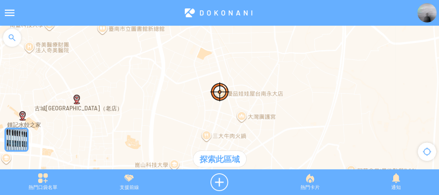
click at [219, 160] on div "探索此區域" at bounding box center [219, 159] width 53 height 16
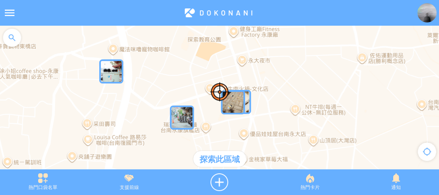
drag, startPoint x: 173, startPoint y: 67, endPoint x: 207, endPoint y: 118, distance: 60.7
click at [207, 118] on div at bounding box center [219, 102] width 439 height 152
